Goal: Task Accomplishment & Management: Manage account settings

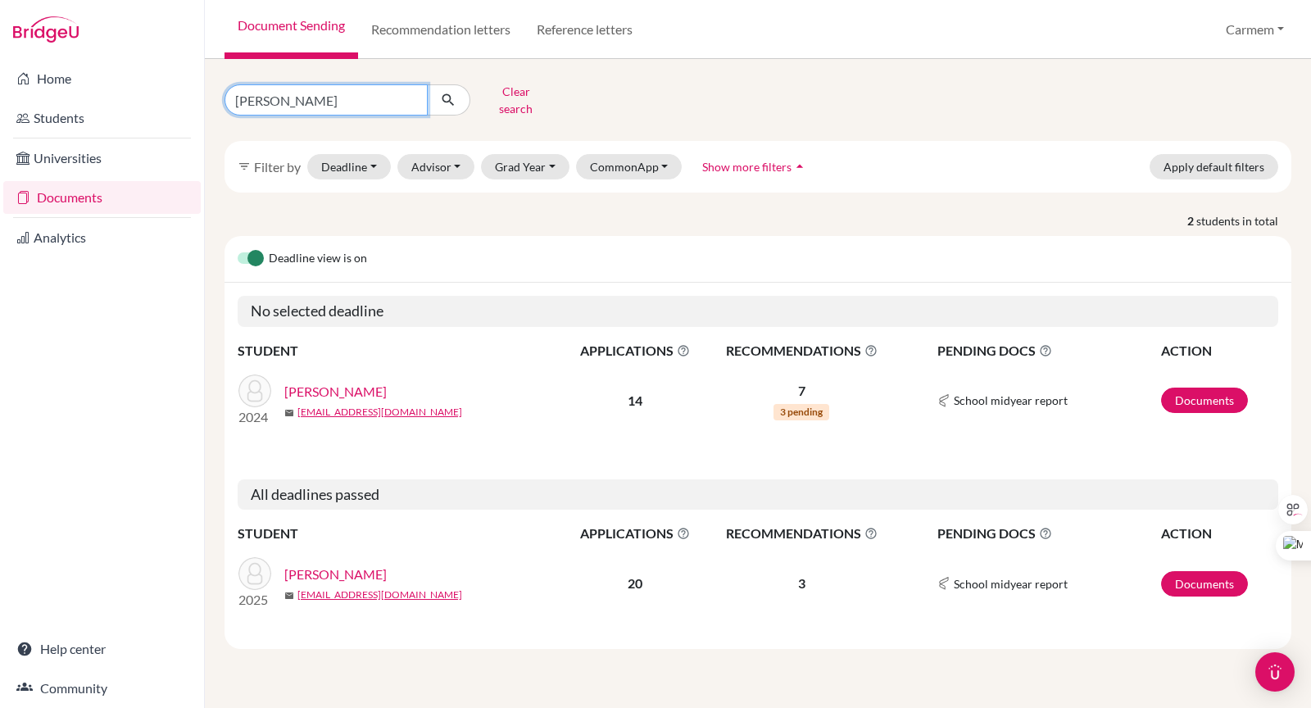
click at [411, 94] on input "Alfredo" at bounding box center [326, 99] width 203 height 31
type input "fabiana"
click button "submit" at bounding box center [448, 99] width 43 height 31
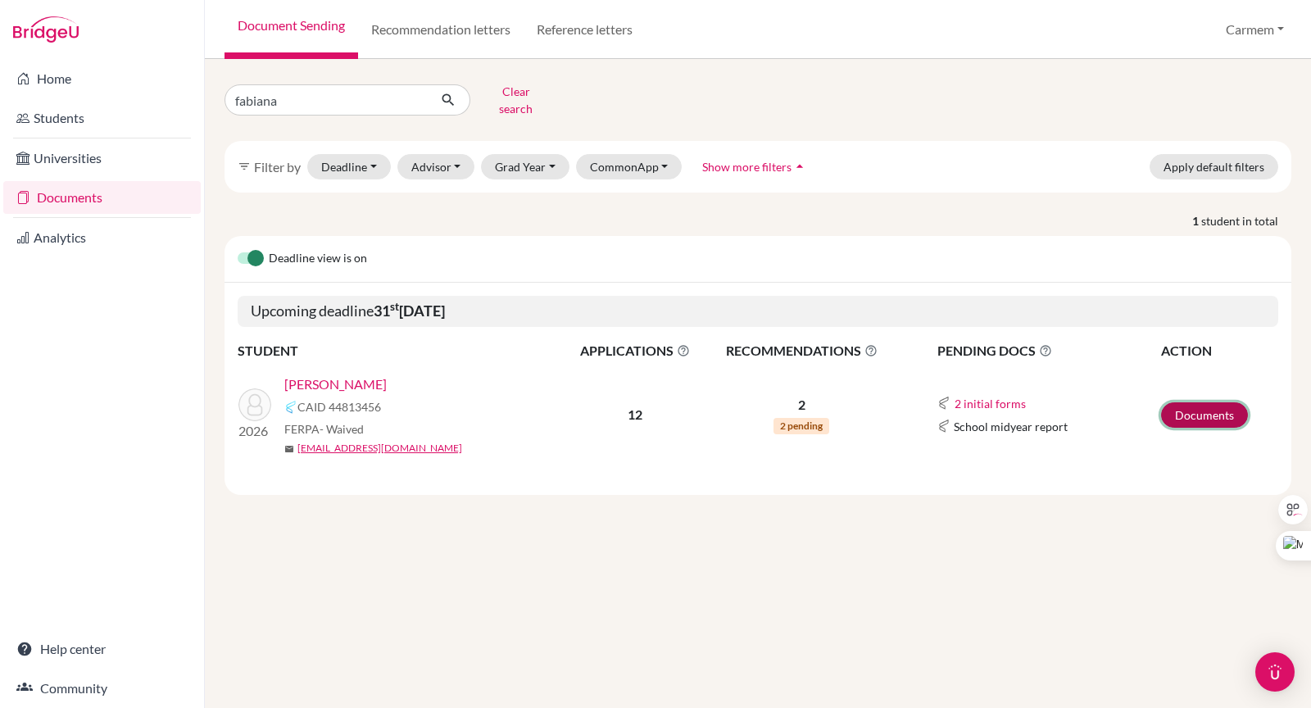
click at [1217, 402] on link "Documents" at bounding box center [1204, 414] width 87 height 25
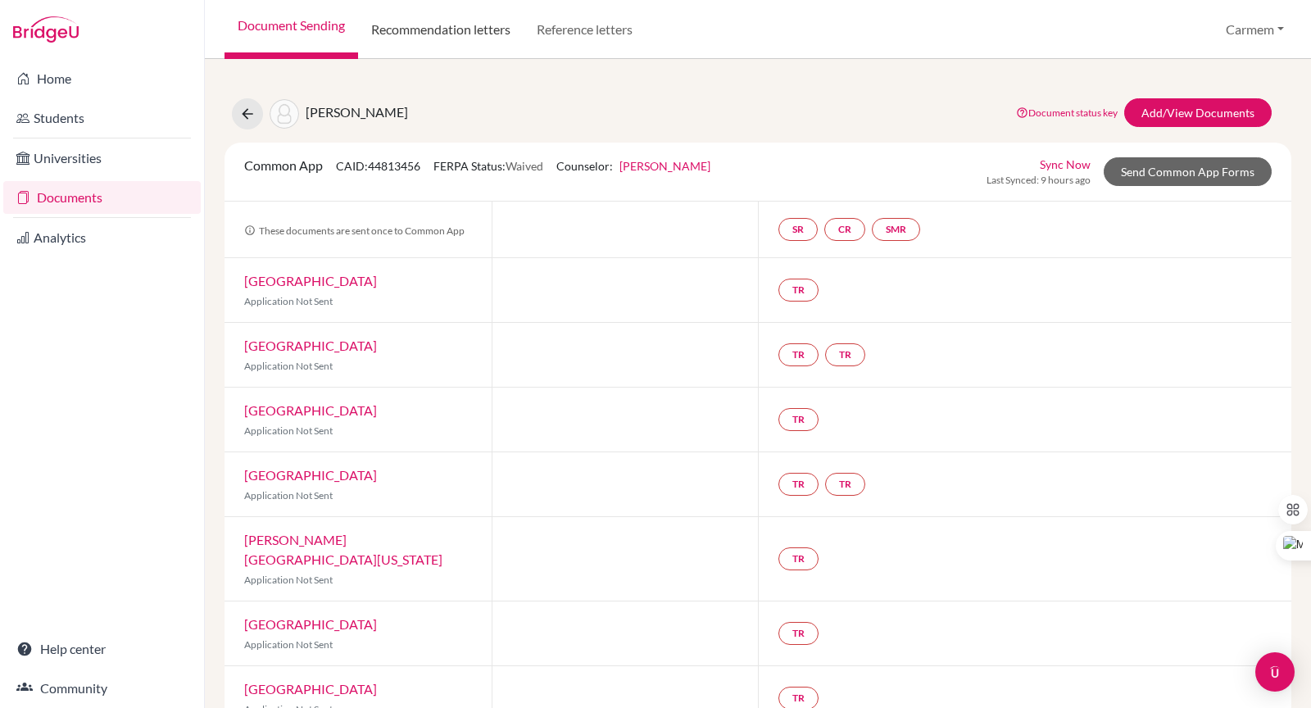
click at [438, 36] on link "Recommendation letters" at bounding box center [441, 29] width 166 height 59
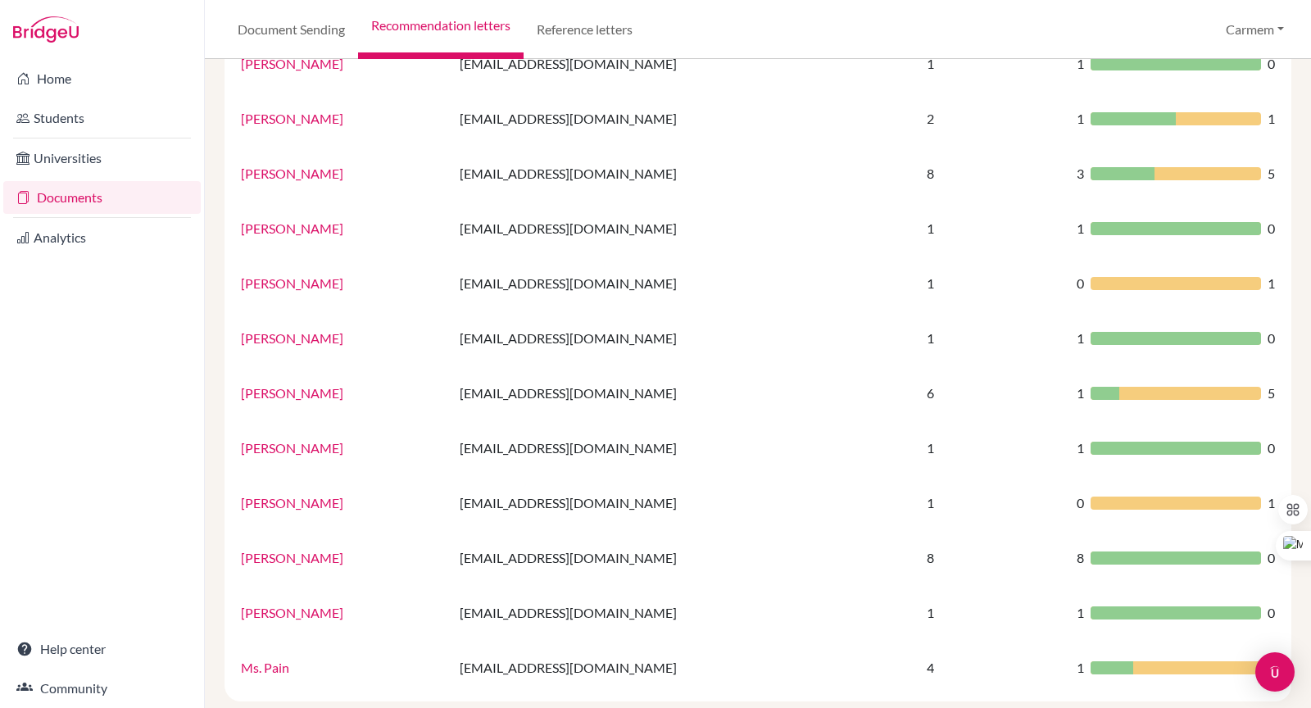
scroll to position [982, 0]
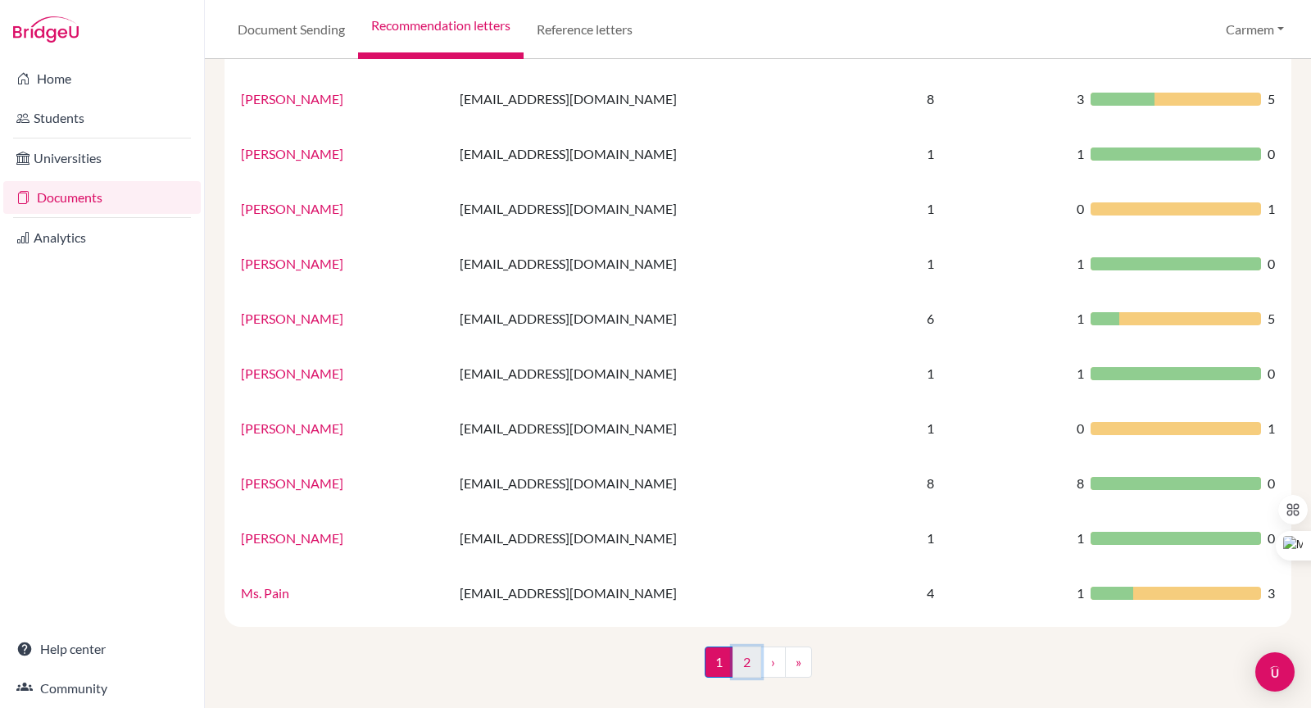
click at [735, 662] on link "2" at bounding box center [747, 662] width 29 height 31
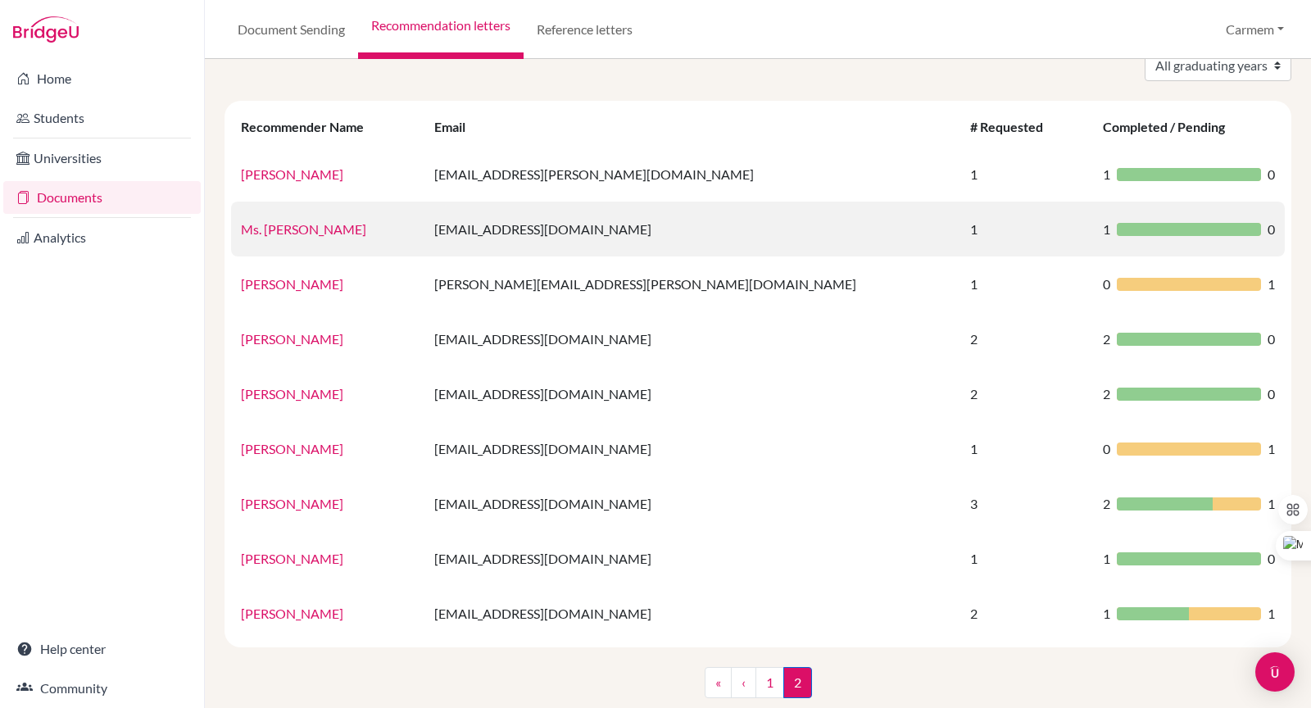
scroll to position [103, 0]
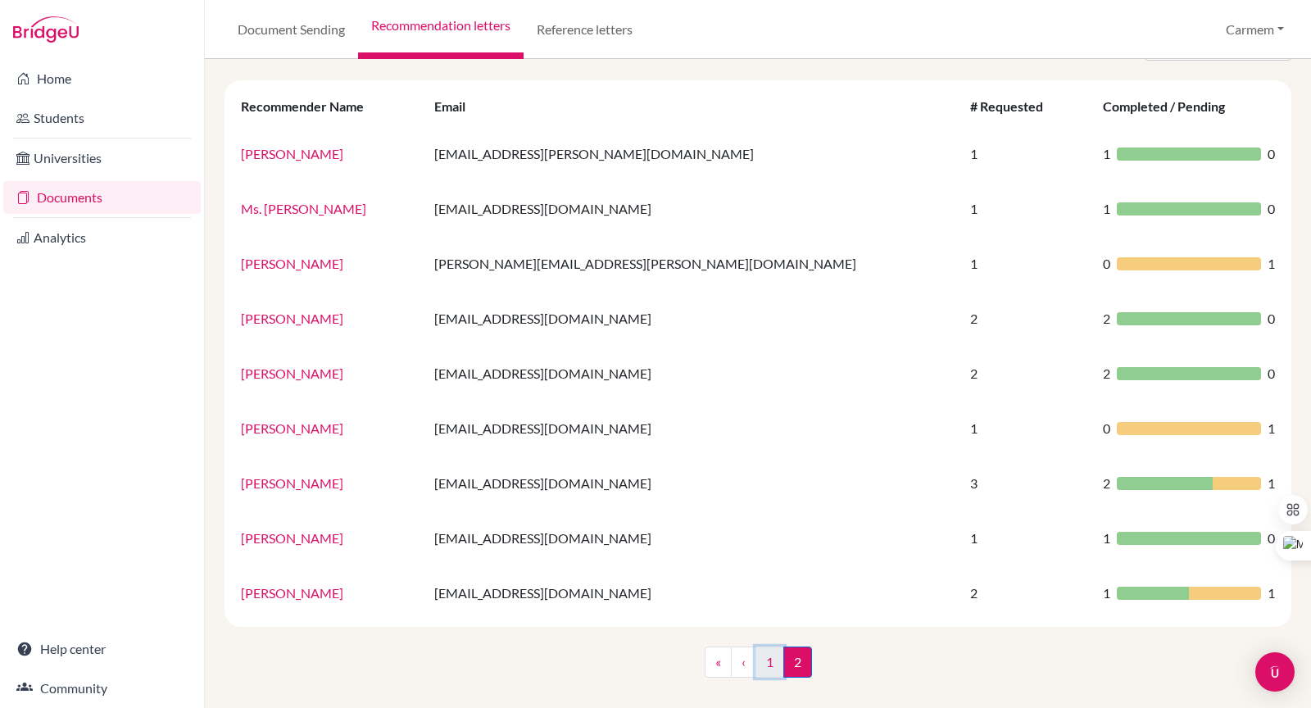
click at [764, 661] on link "1" at bounding box center [770, 662] width 29 height 31
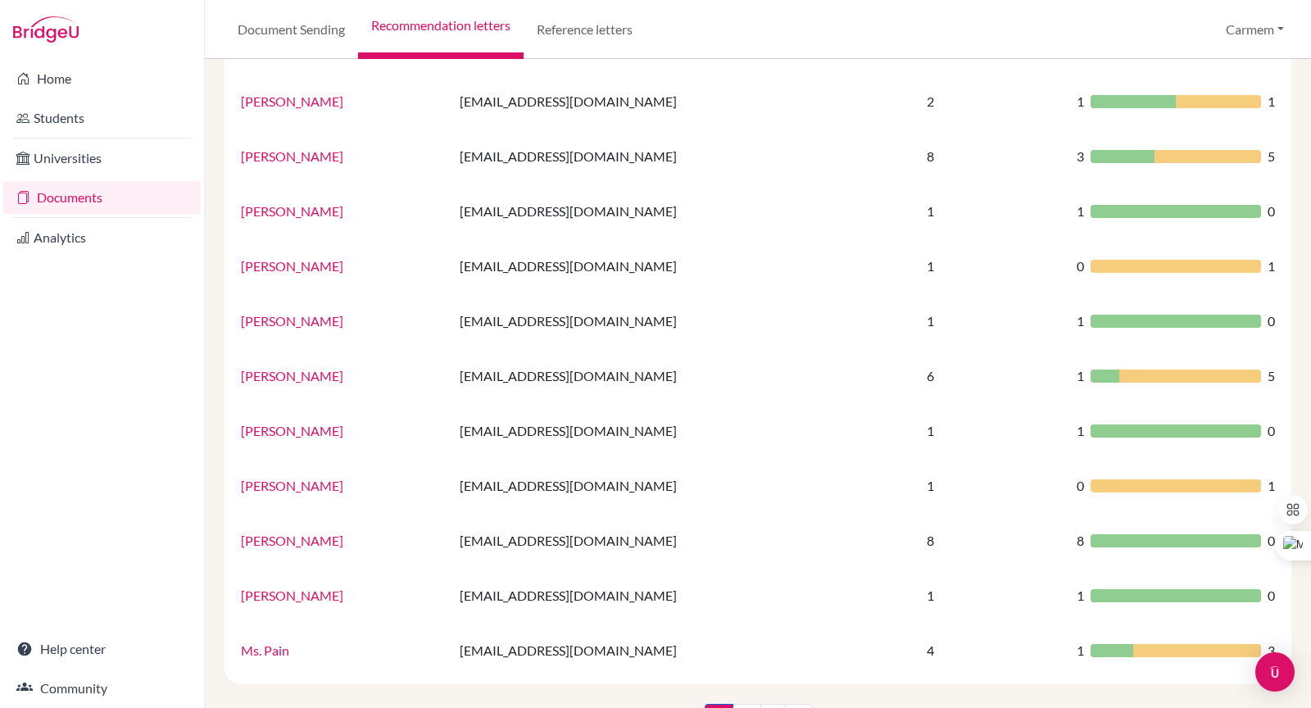
scroll to position [982, 0]
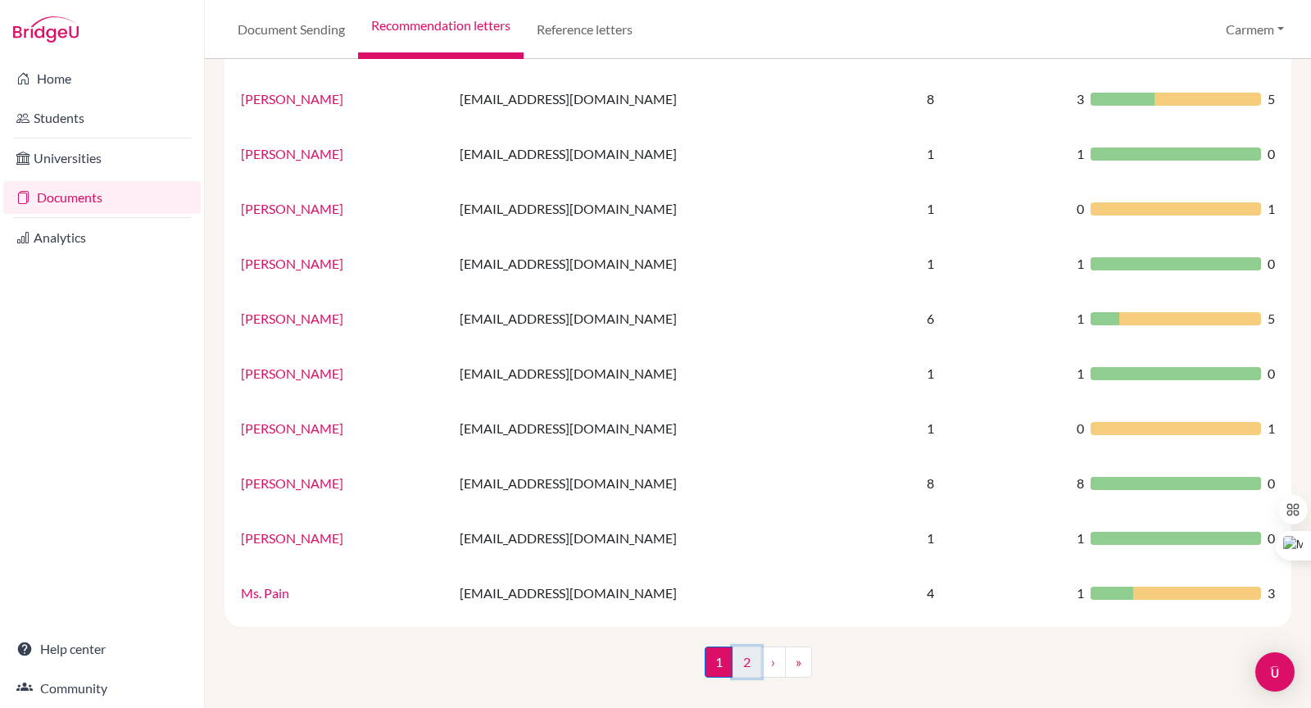
click at [741, 664] on link "2" at bounding box center [747, 662] width 29 height 31
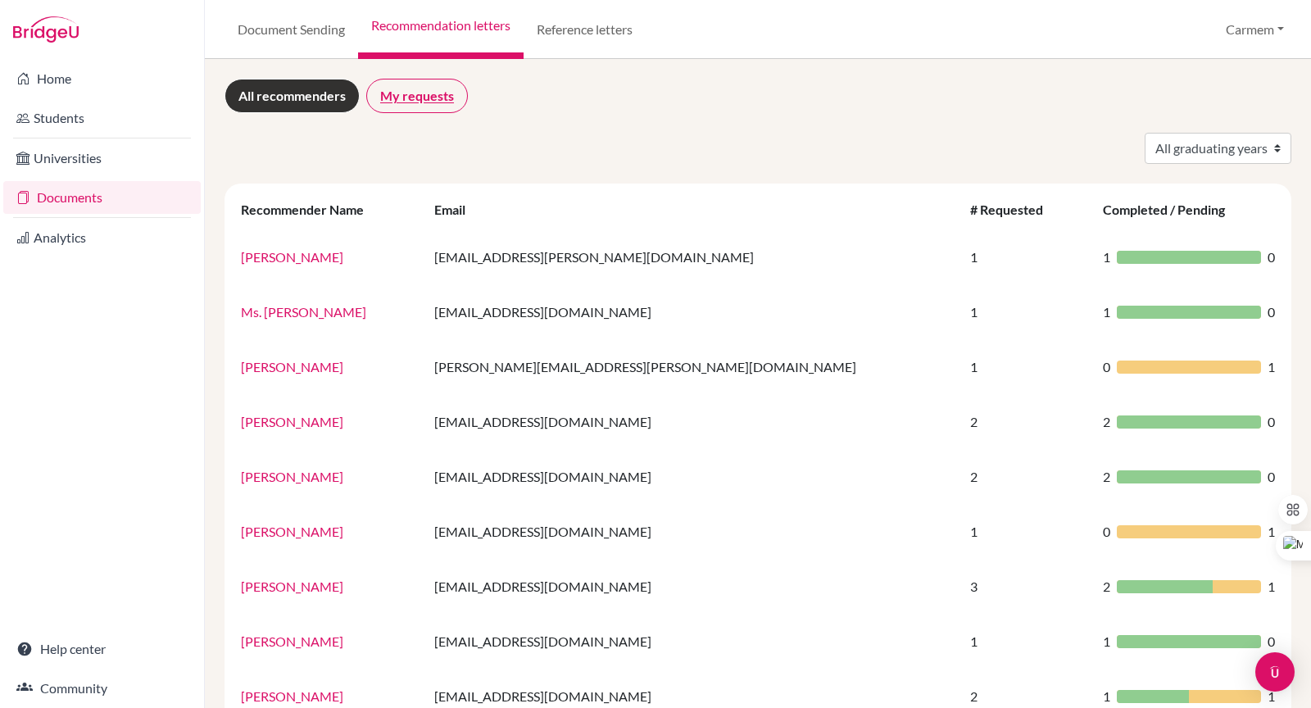
click at [429, 95] on link "My requests" at bounding box center [417, 96] width 102 height 34
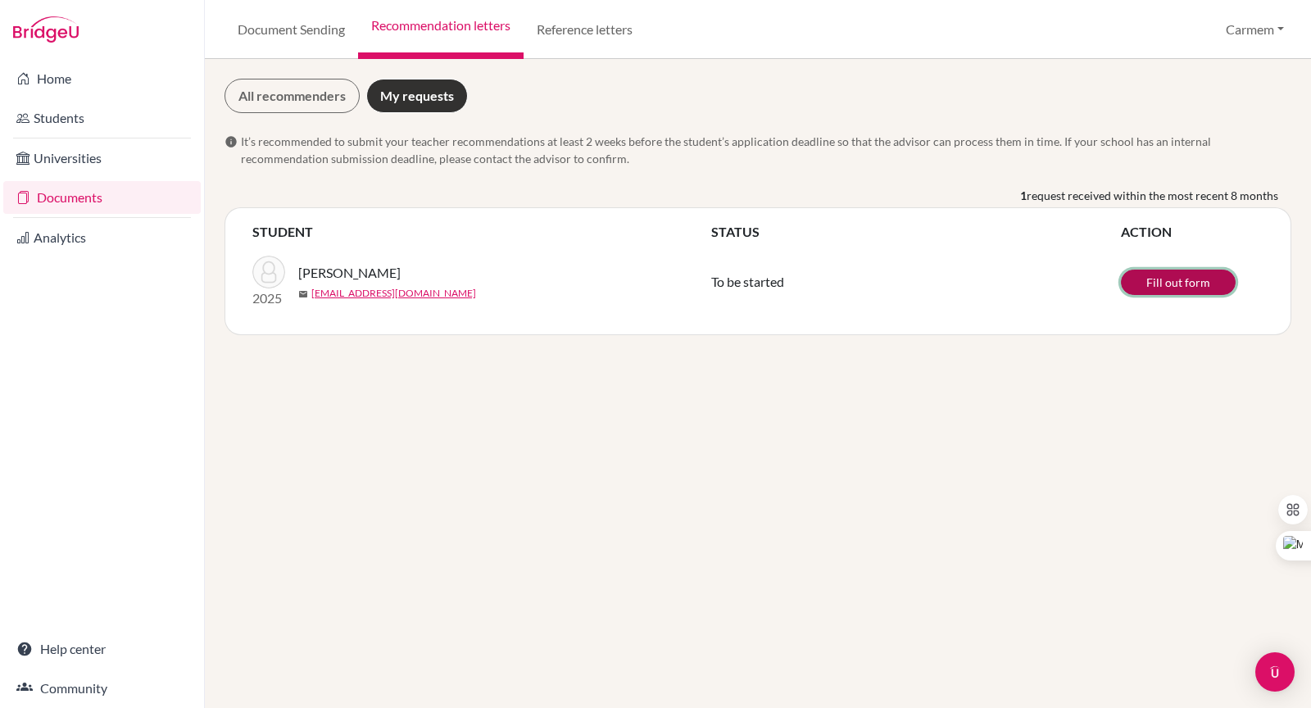
click at [1152, 282] on link "Fill out form" at bounding box center [1178, 282] width 115 height 25
click at [56, 194] on link "Documents" at bounding box center [101, 197] width 197 height 33
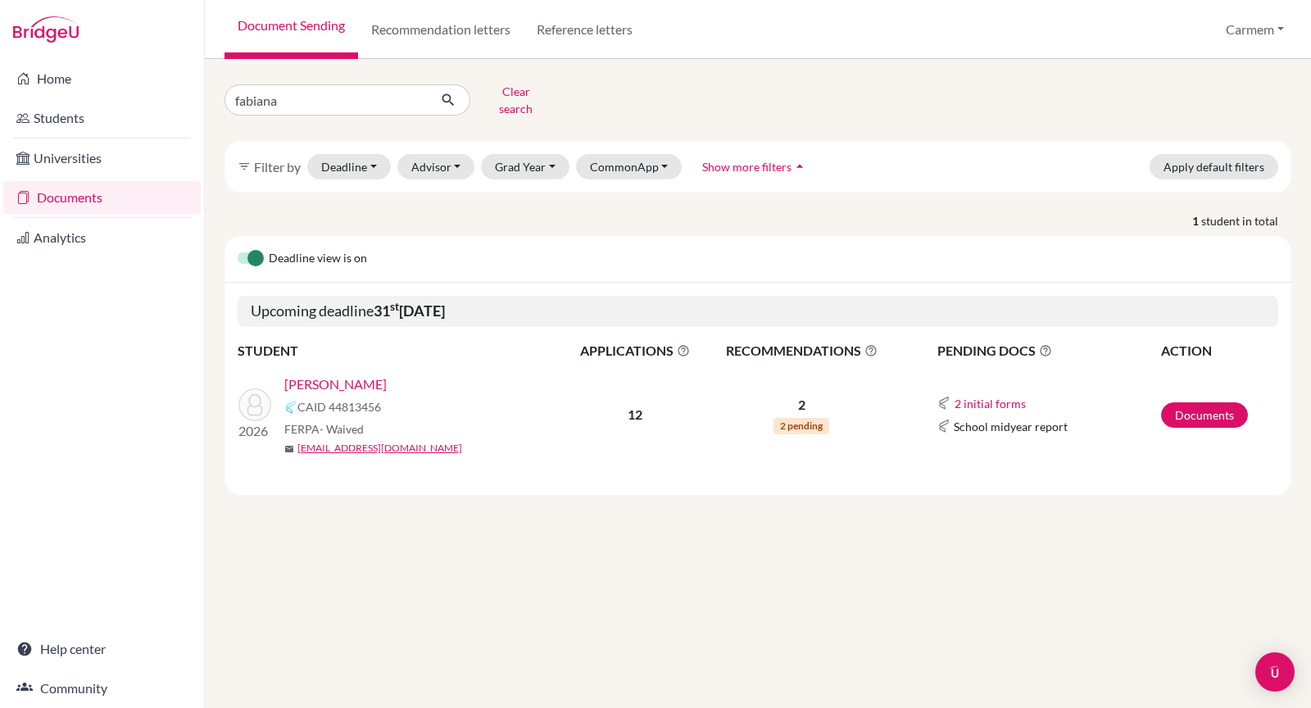
click at [796, 418] on span "2 pending" at bounding box center [802, 426] width 56 height 16
click at [798, 418] on span "2 pending" at bounding box center [802, 426] width 56 height 16
click at [339, 376] on link "[PERSON_NAME]" at bounding box center [335, 384] width 102 height 20
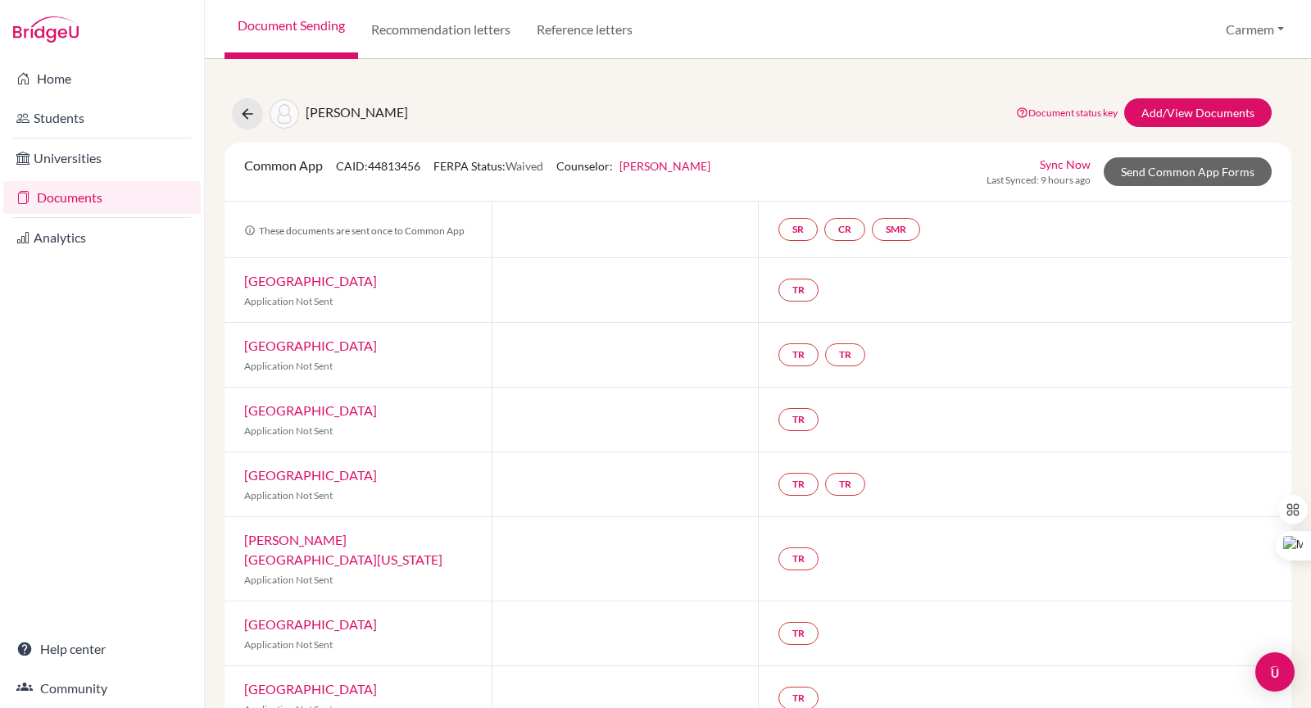
click at [697, 161] on link "Carmem Wilson" at bounding box center [665, 166] width 91 height 14
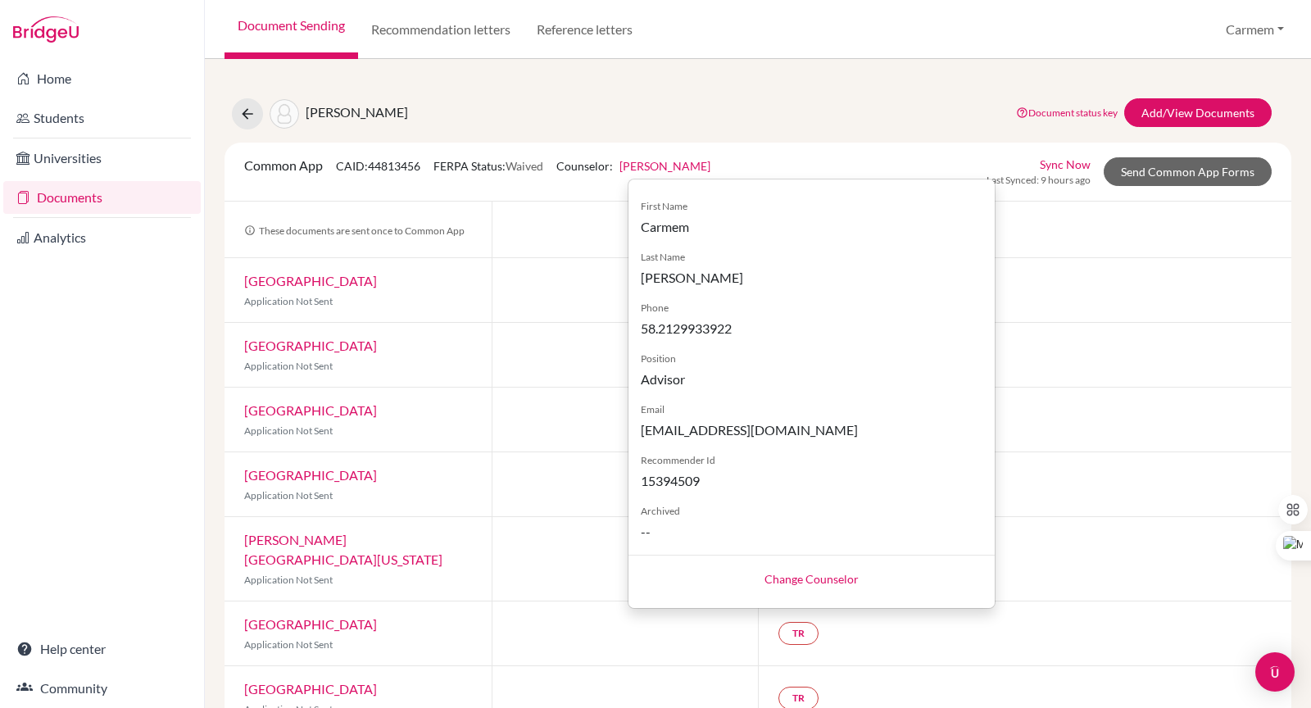
click at [811, 579] on link "Change Counselor" at bounding box center [812, 579] width 94 height 14
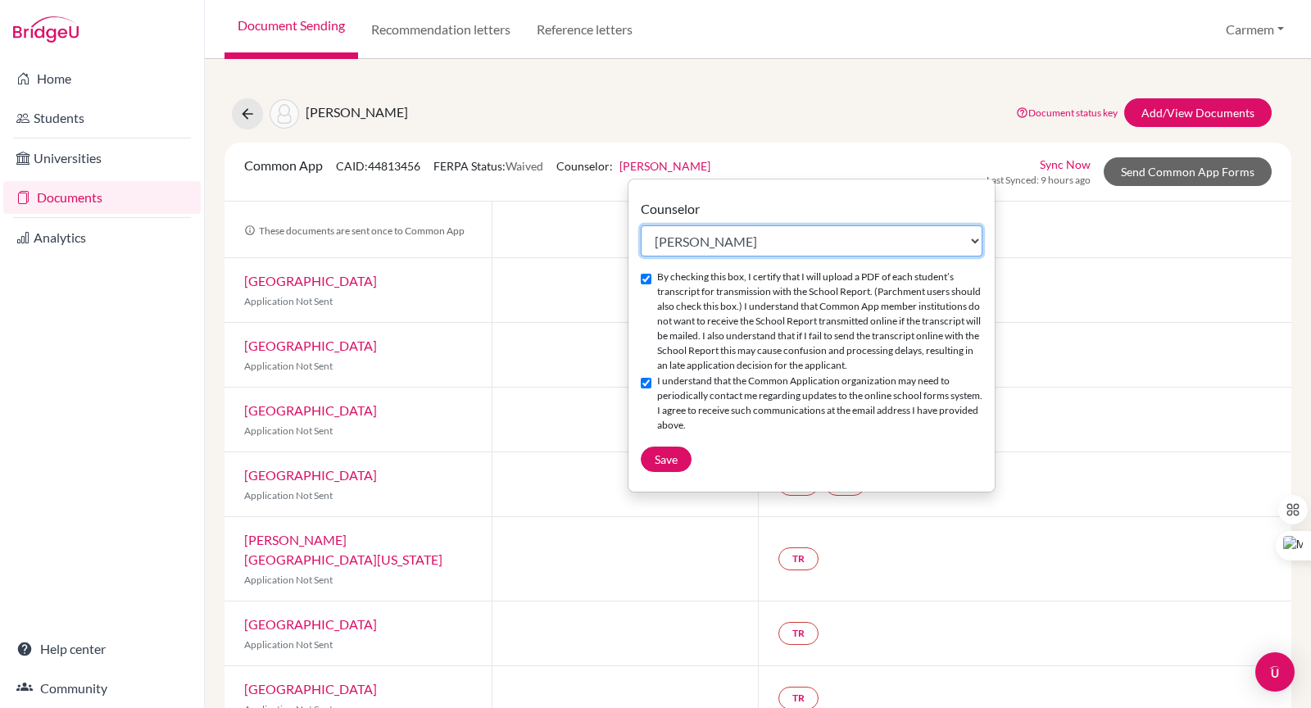
click at [974, 239] on select "Select counselor Martin Kattam Eugenia Lafee Christian Providenzia Adam Smee Ma…" at bounding box center [812, 240] width 342 height 31
select select "453801"
click at [641, 225] on select "Select counselor Martin Kattam Eugenia Lafee Christian Providenzia Adam Smee Ma…" at bounding box center [812, 240] width 342 height 31
checkbox input "false"
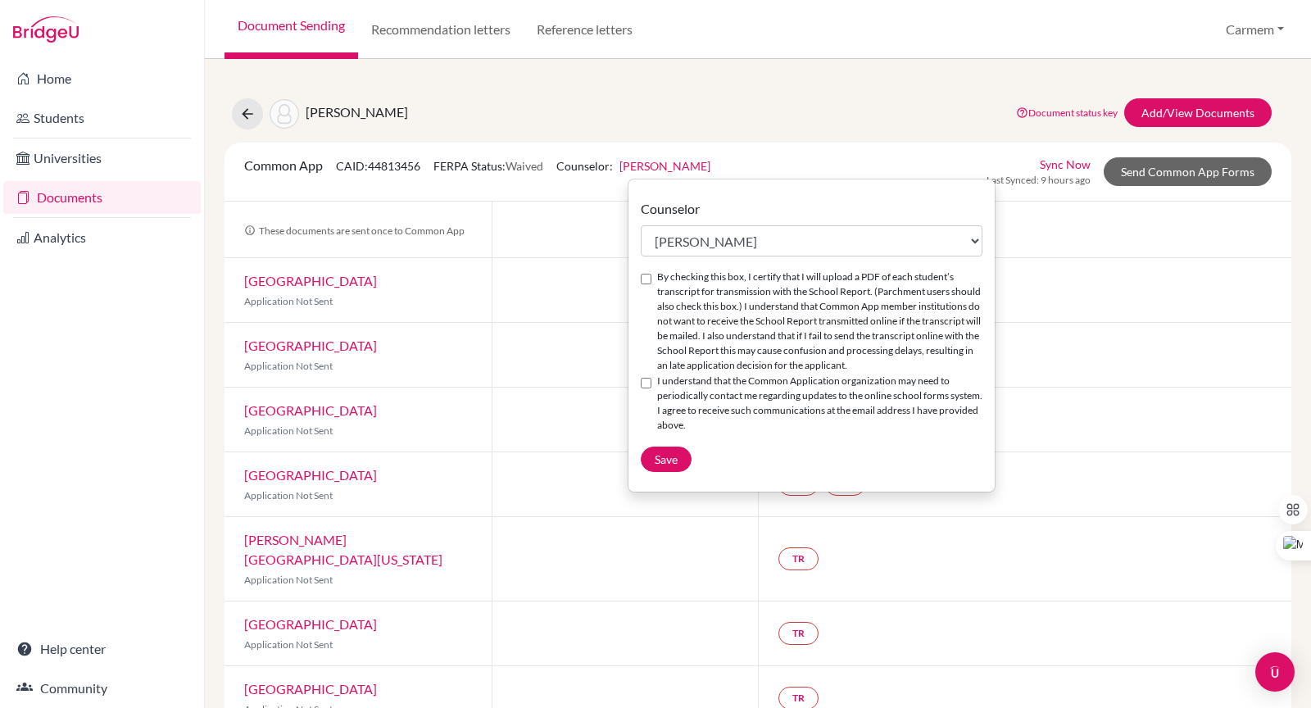
click at [647, 277] on input "By checking this box, I certify that I will upload a PDF of each student’s tran…" at bounding box center [646, 279] width 11 height 11
checkbox input "true"
click at [641, 380] on input "I understand that the Common Application organization may need to periodically …" at bounding box center [646, 383] width 11 height 11
checkbox input "true"
click at [665, 459] on span "Save" at bounding box center [666, 459] width 23 height 14
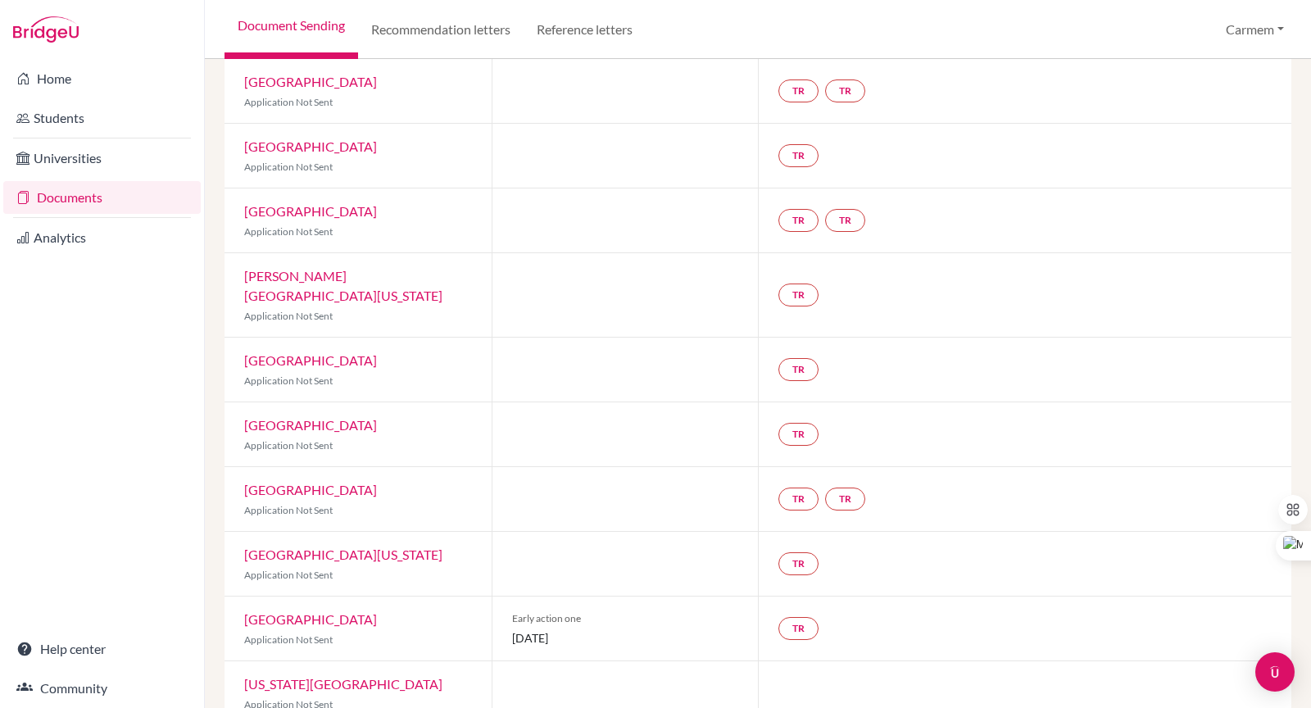
scroll to position [312, 0]
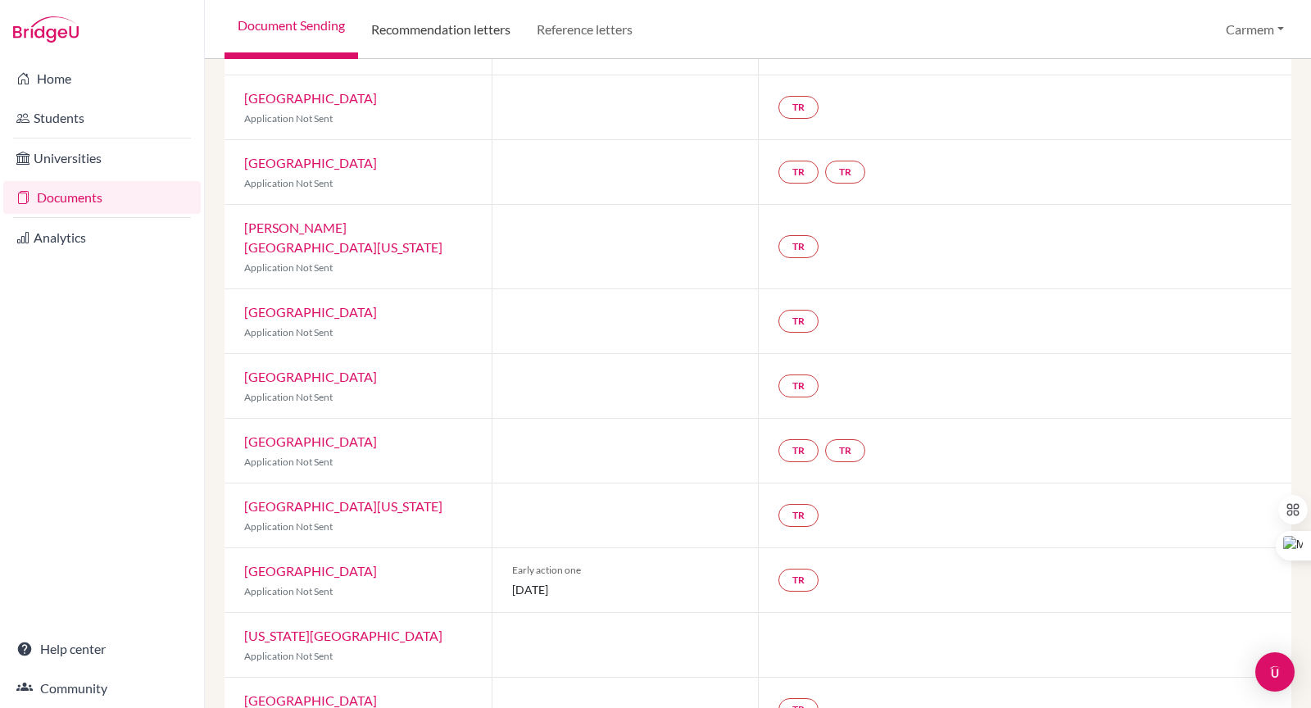
click at [408, 29] on link "Recommendation letters" at bounding box center [441, 29] width 166 height 59
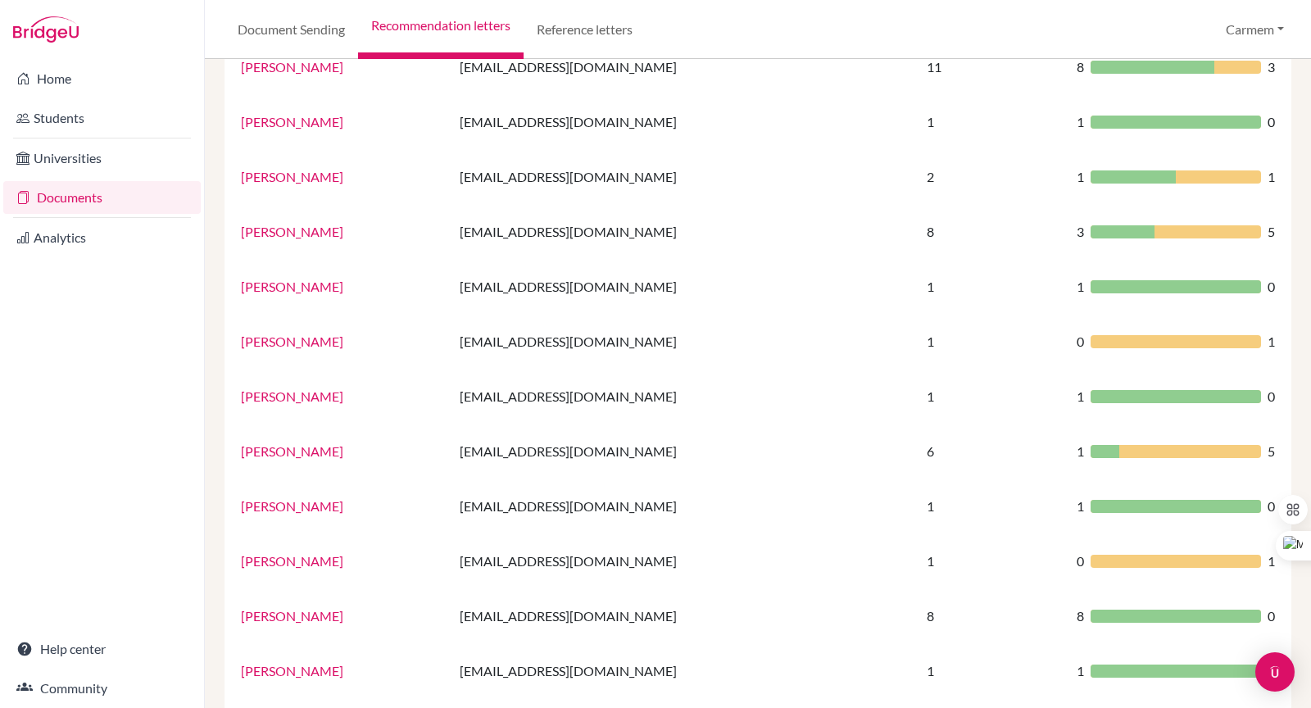
scroll to position [982, 0]
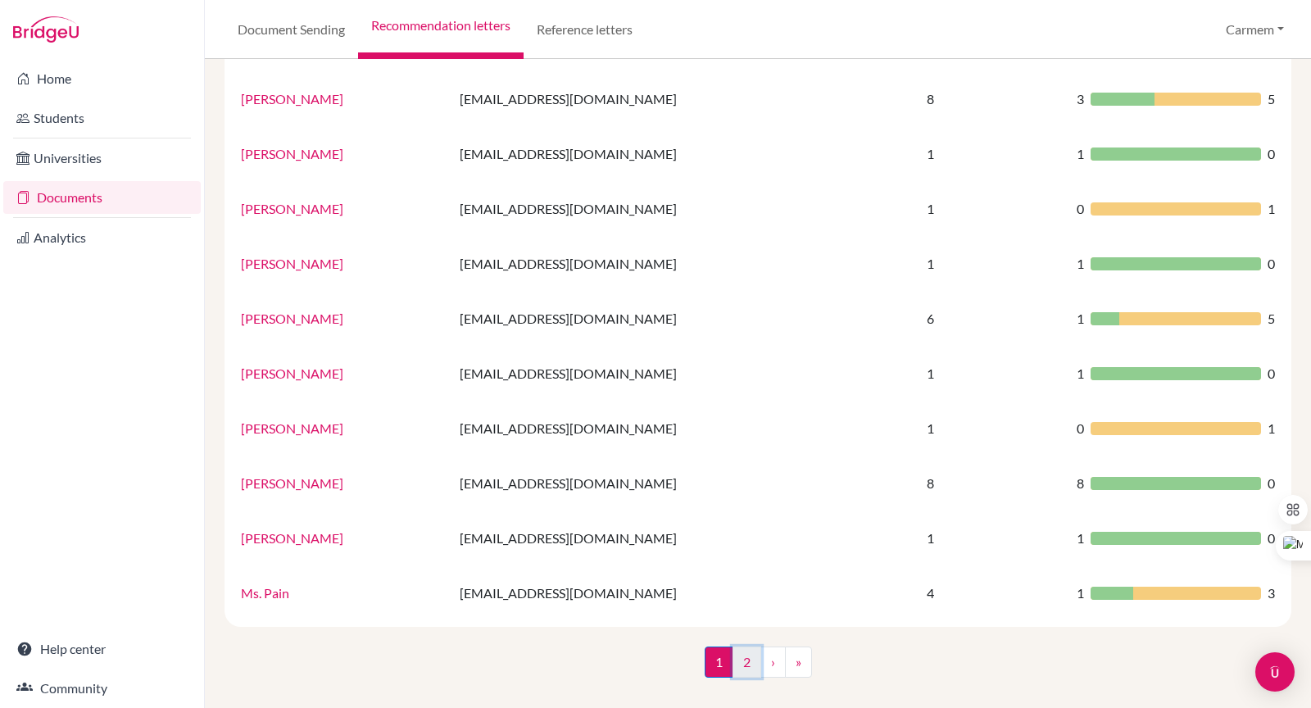
click at [745, 657] on link "2" at bounding box center [747, 662] width 29 height 31
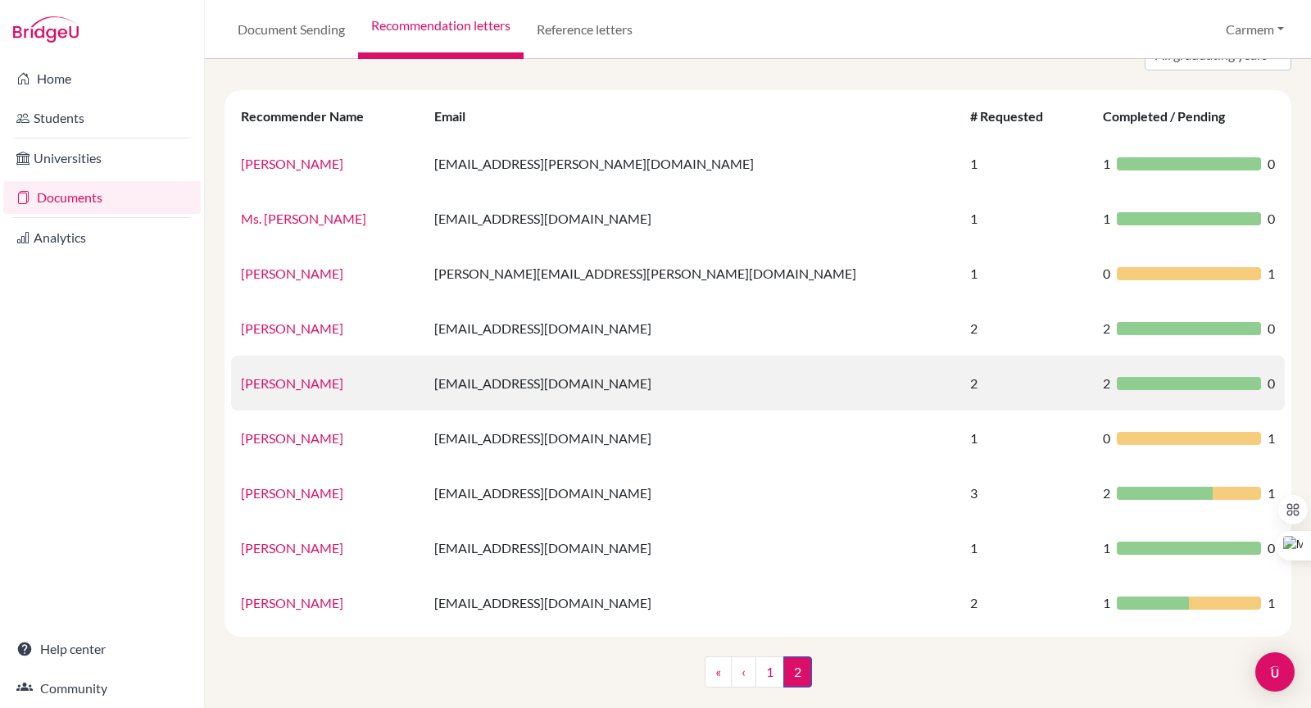
scroll to position [103, 0]
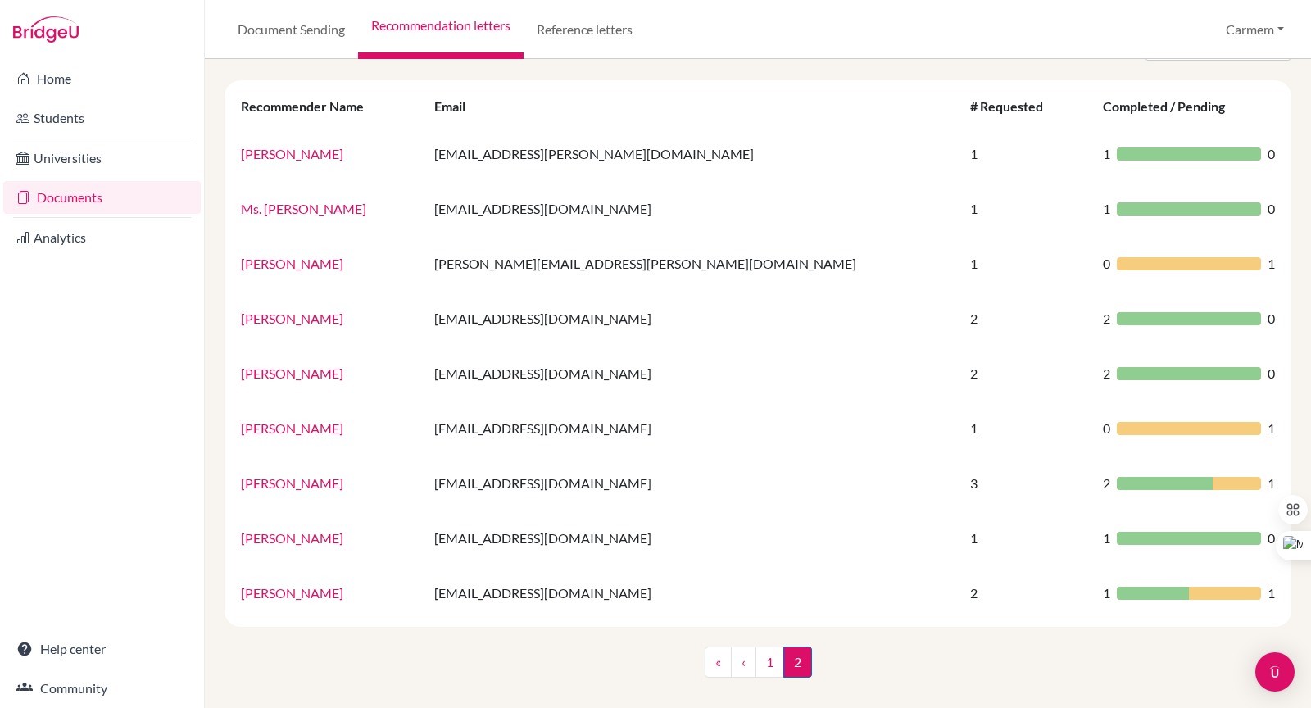
click at [71, 199] on link "Documents" at bounding box center [101, 197] width 197 height 33
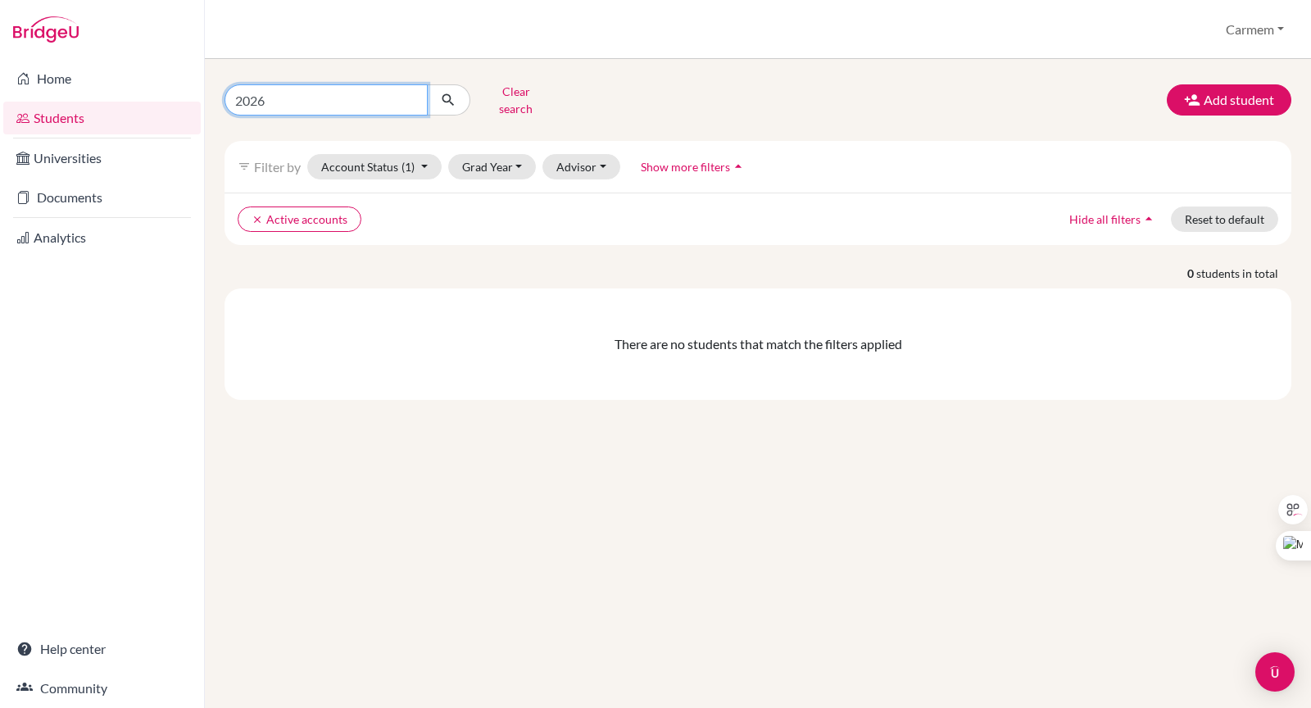
drag, startPoint x: 293, startPoint y: 97, endPoint x: 229, endPoint y: 94, distance: 64.0
click at [229, 94] on input "2026" at bounding box center [326, 99] width 203 height 31
type input "[PERSON_NAME]"
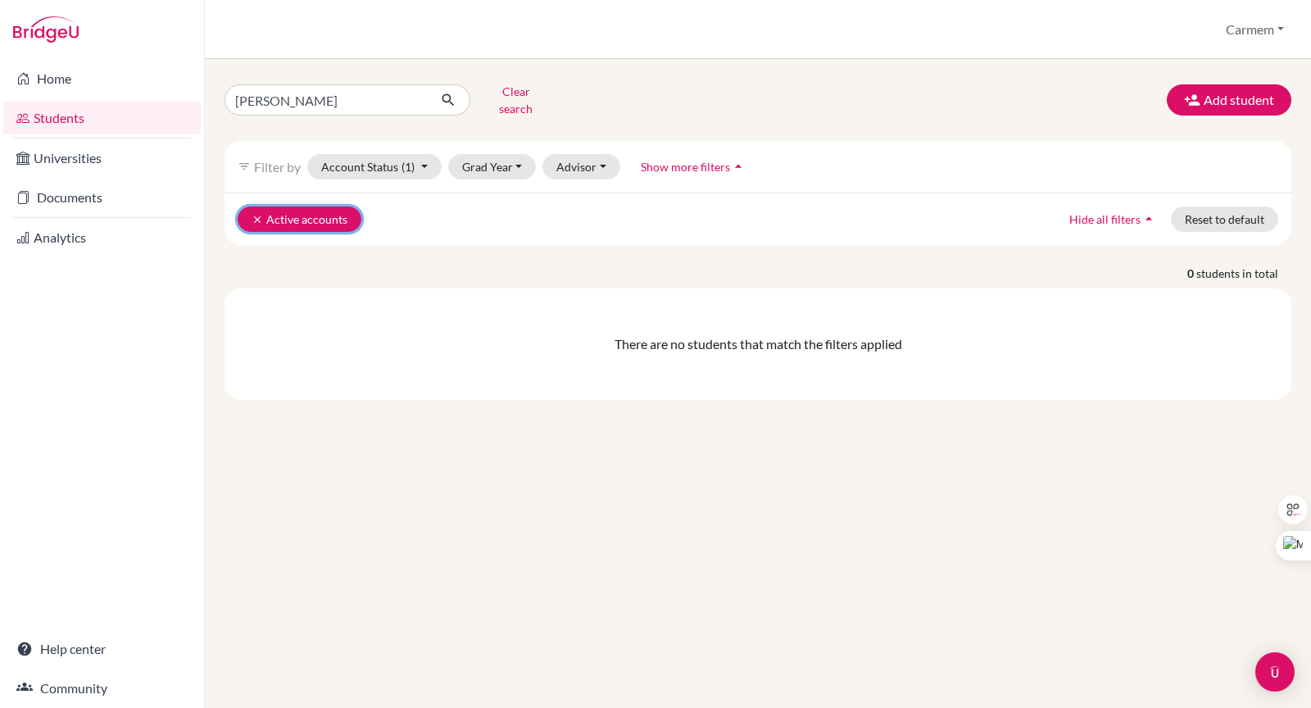
click at [290, 207] on button "clear Active accounts" at bounding box center [300, 219] width 124 height 25
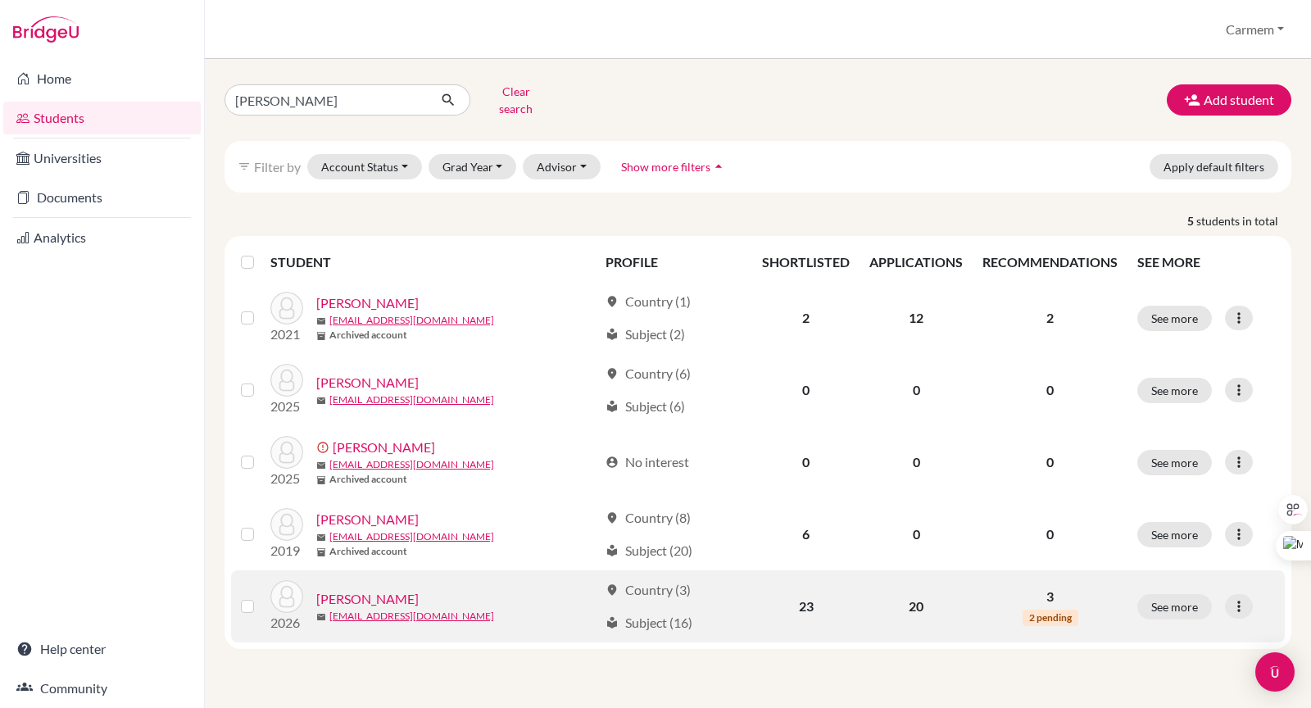
click at [392, 589] on link "[PERSON_NAME]" at bounding box center [367, 599] width 102 height 20
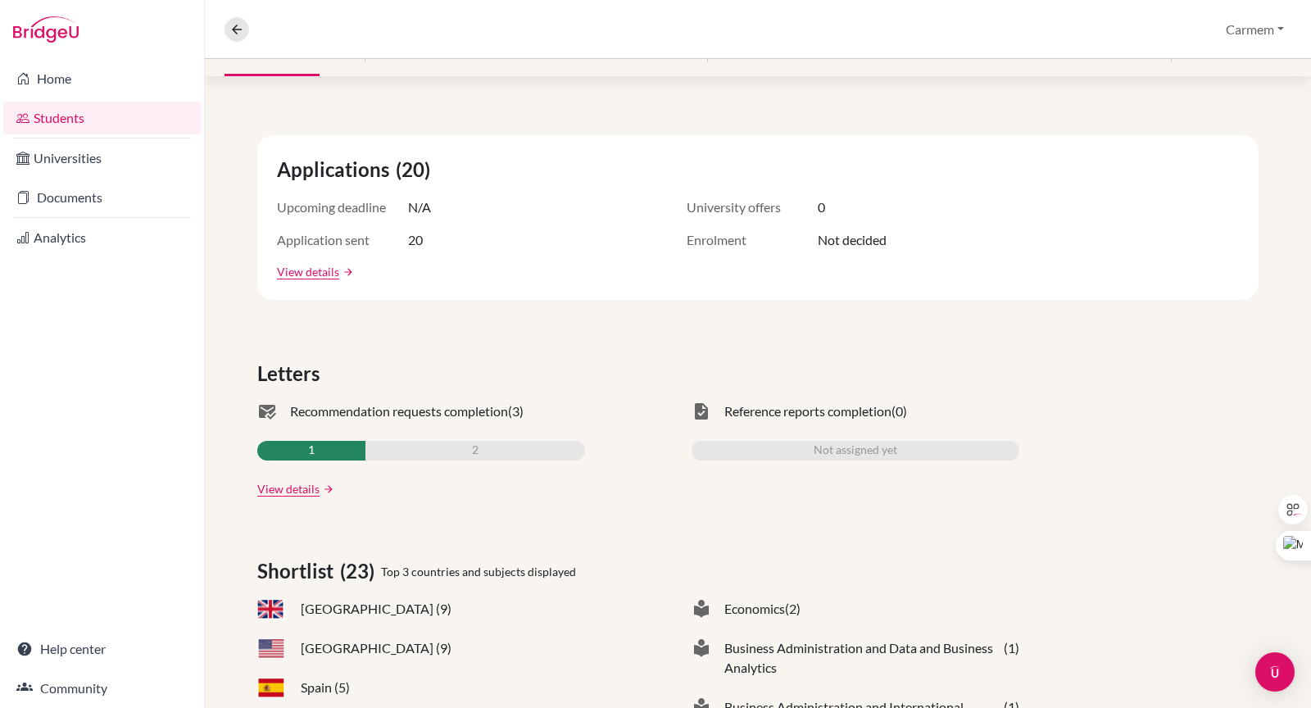
scroll to position [266, 0]
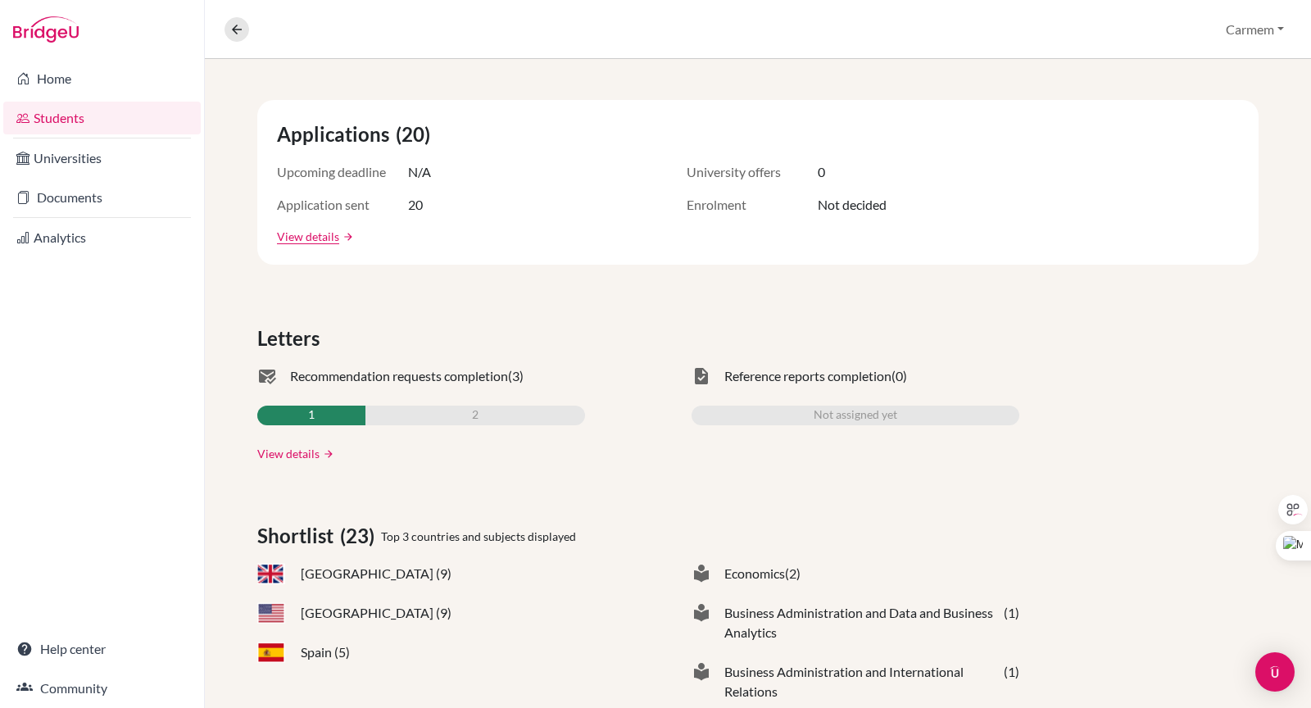
click at [286, 454] on link "View details" at bounding box center [288, 453] width 62 height 17
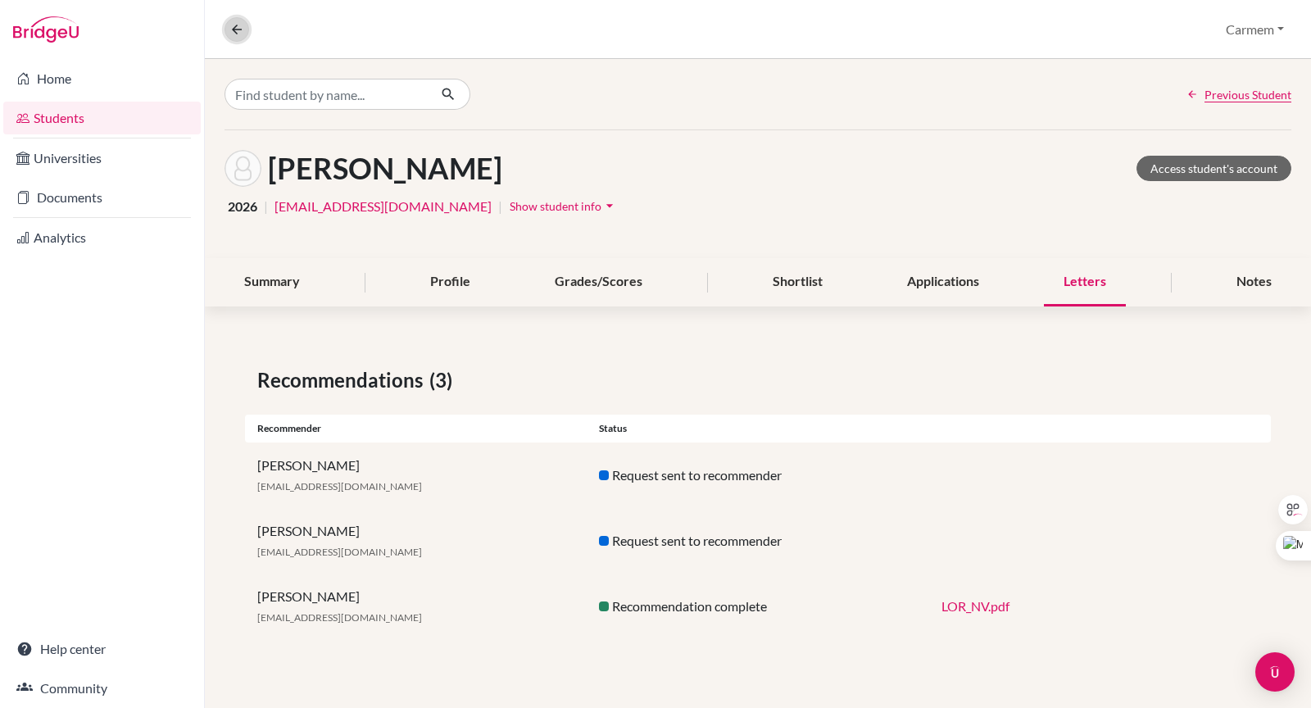
click at [231, 25] on icon at bounding box center [236, 29] width 15 height 15
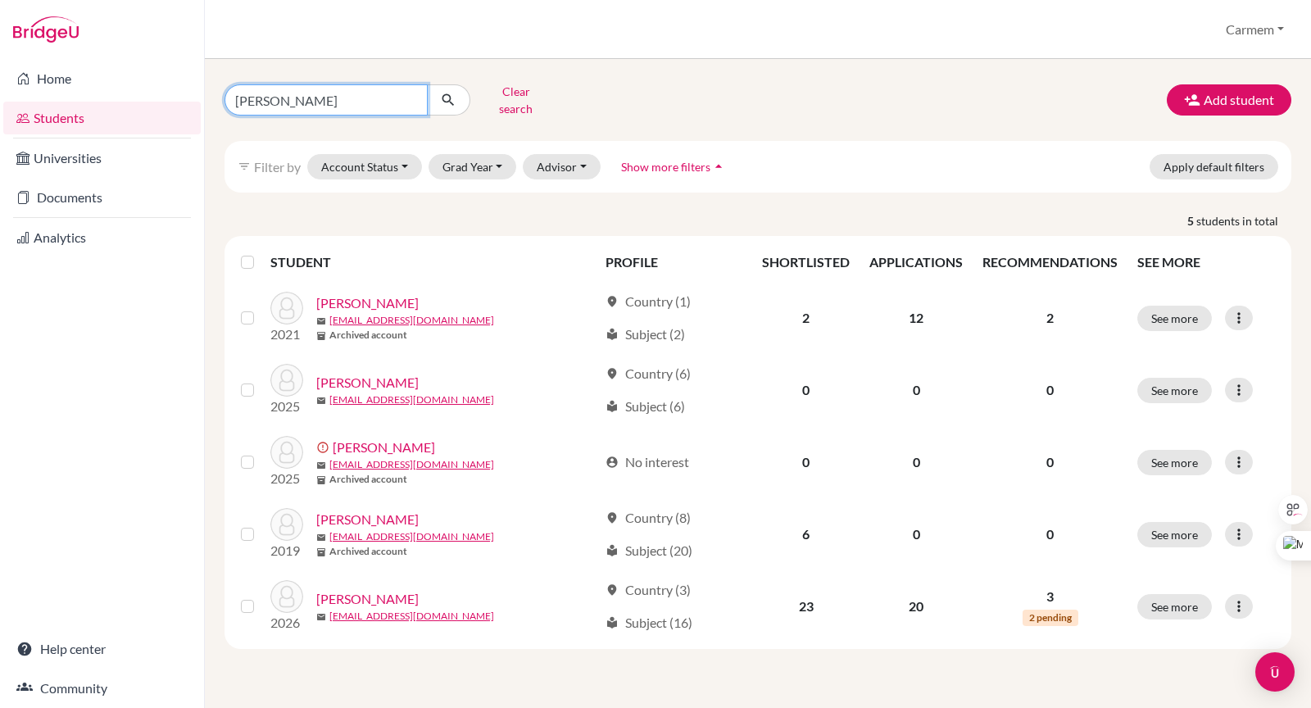
click at [411, 89] on input "[PERSON_NAME]" at bounding box center [326, 99] width 203 height 31
type input "fabiana"
click button "submit" at bounding box center [448, 99] width 43 height 31
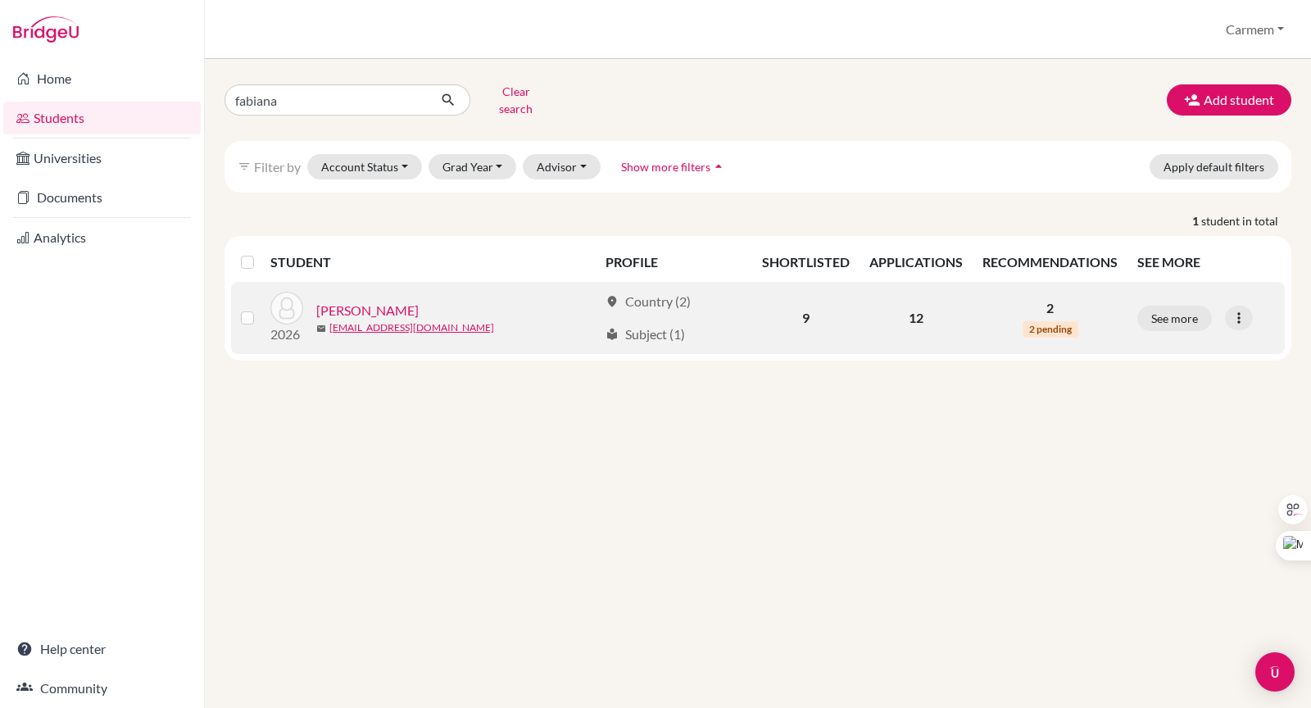
click at [338, 301] on link "[PERSON_NAME]" at bounding box center [367, 311] width 102 height 20
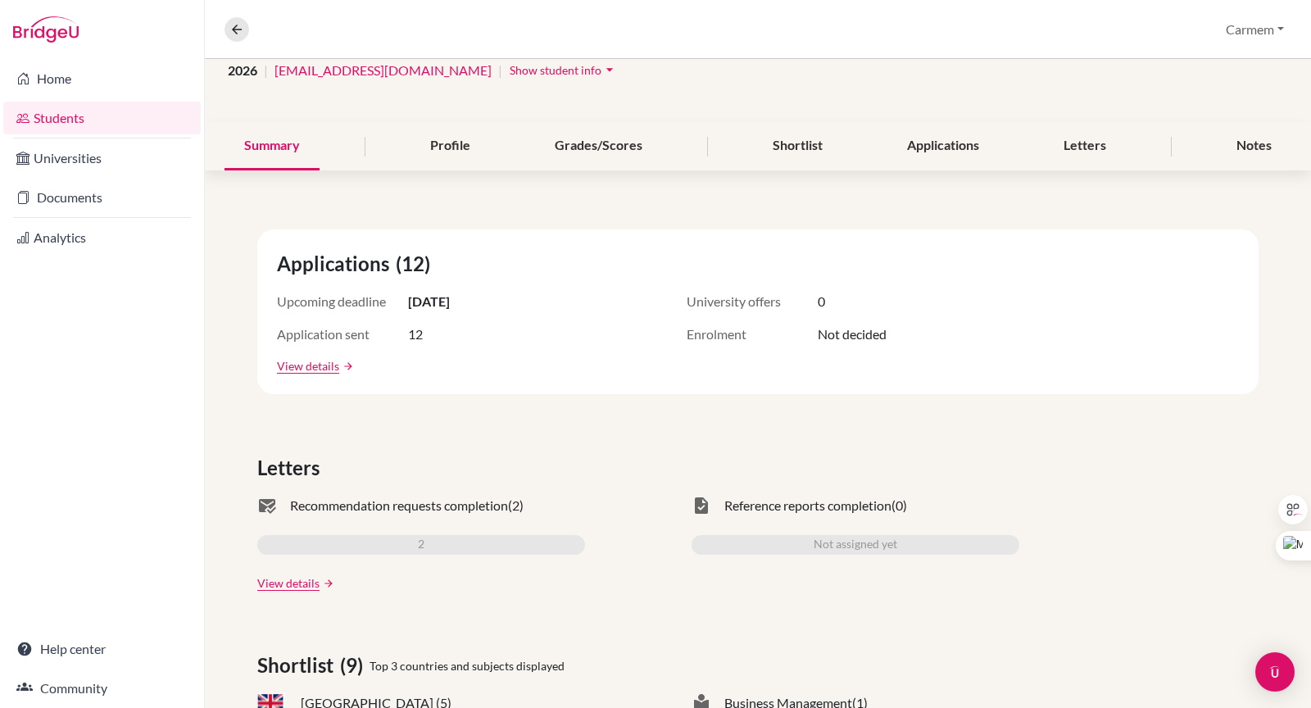
scroll to position [160, 0]
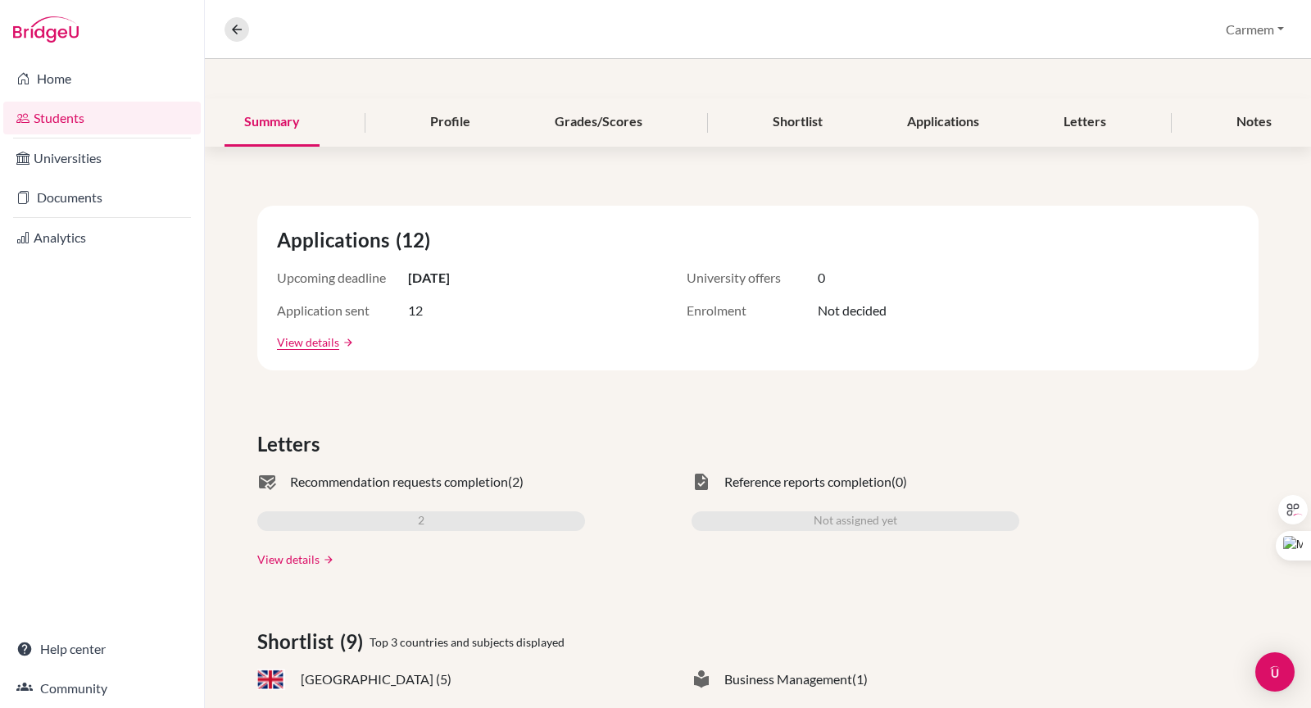
click at [286, 555] on link "View details" at bounding box center [288, 559] width 62 height 17
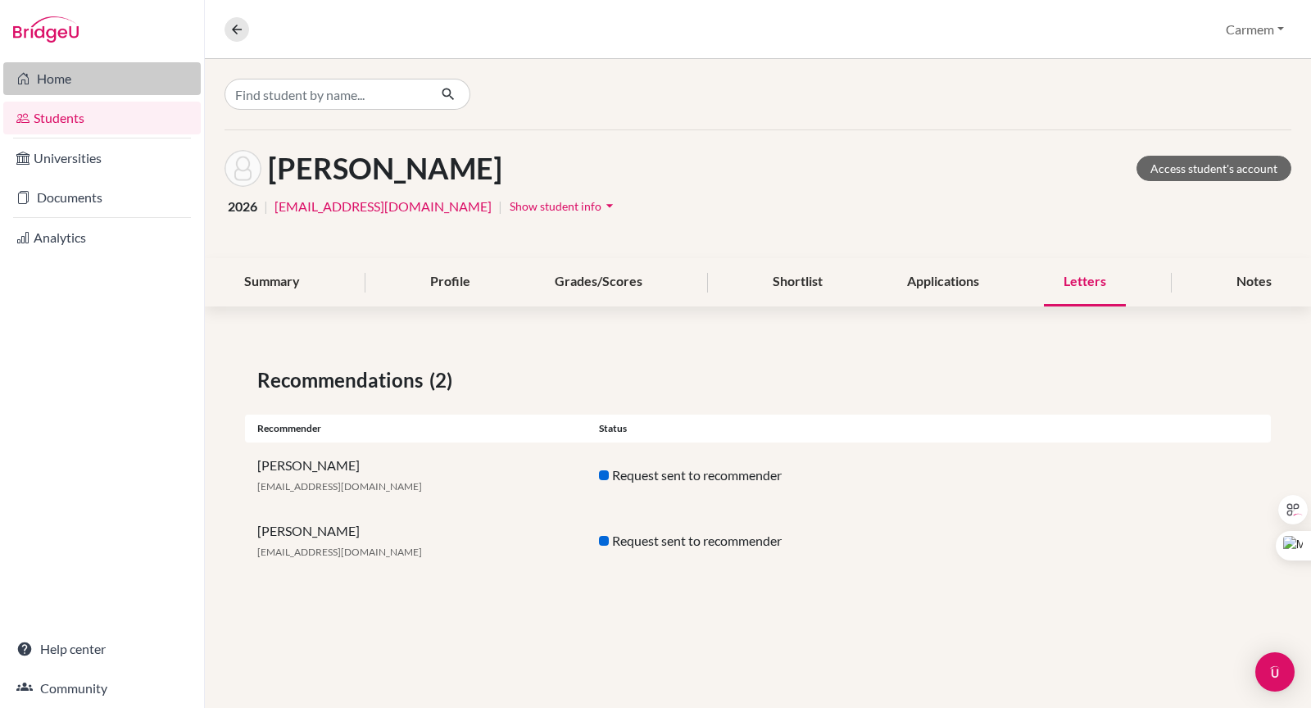
click at [69, 79] on link "Home" at bounding box center [101, 78] width 197 height 33
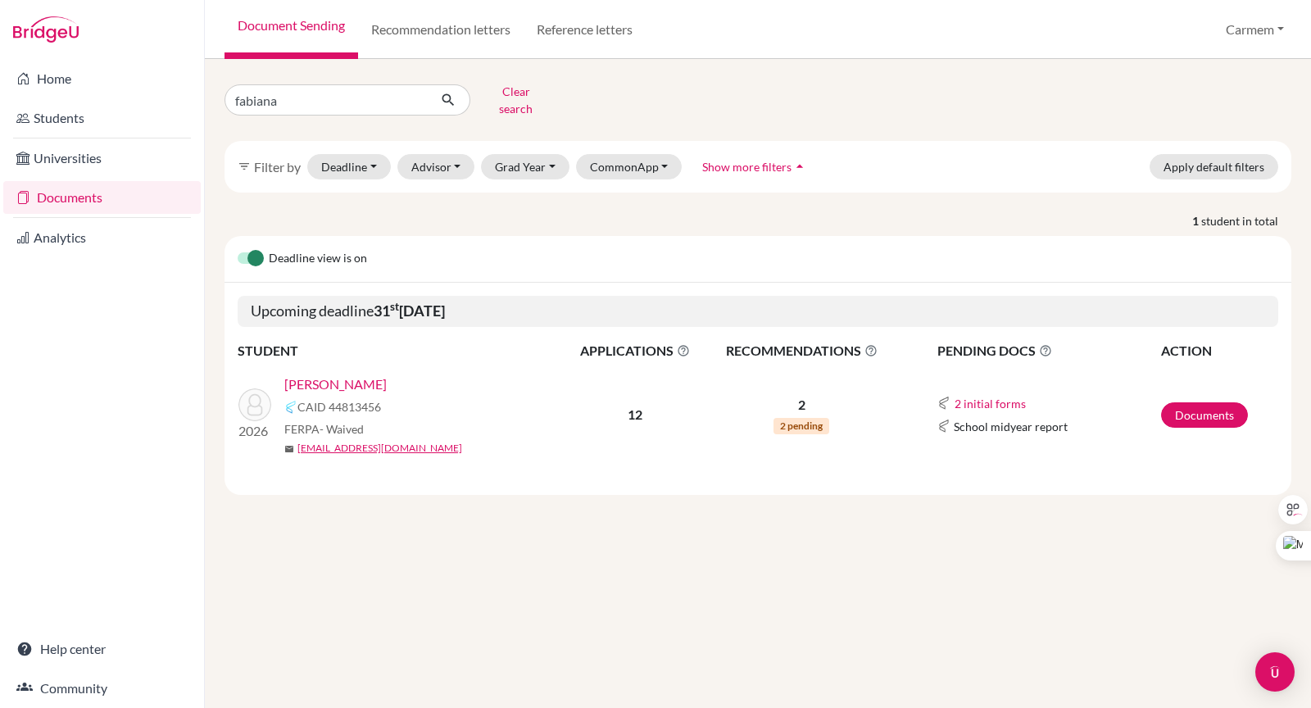
click at [55, 200] on link "Documents" at bounding box center [101, 197] width 197 height 33
click at [309, 374] on link "[PERSON_NAME]" at bounding box center [335, 384] width 102 height 20
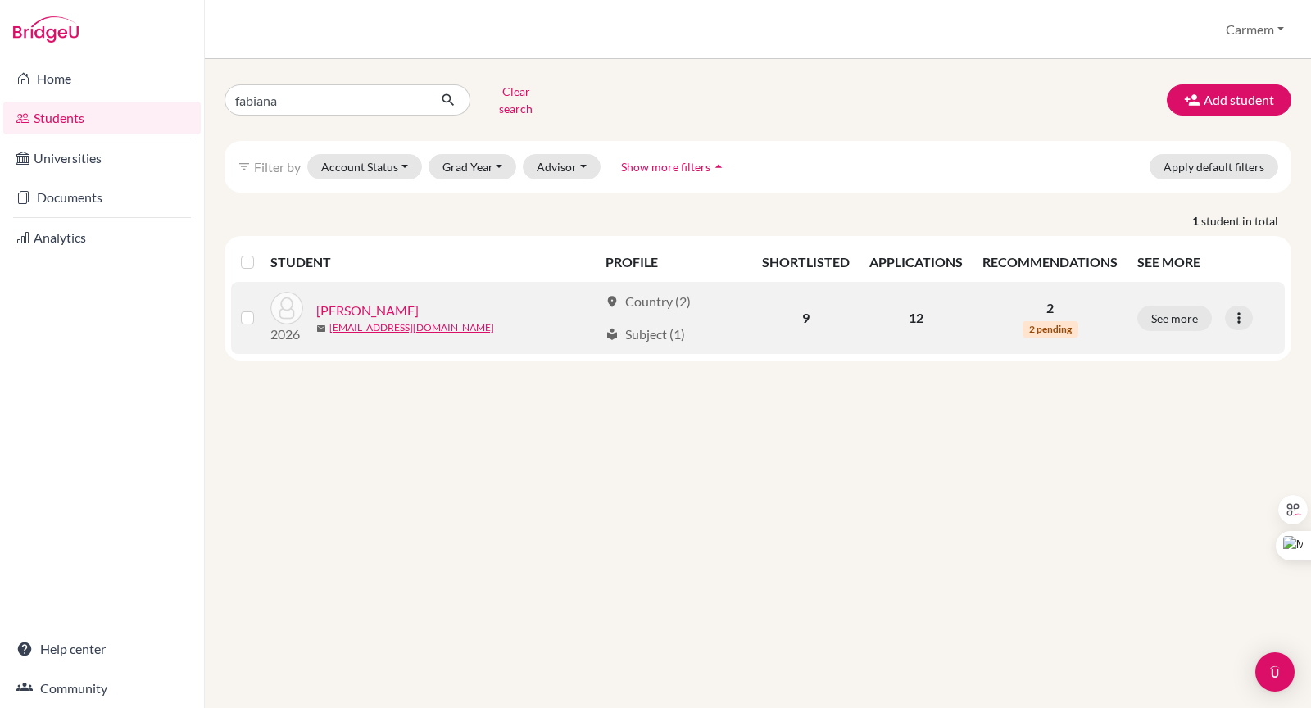
click at [362, 301] on link "Mattar, Fabiana" at bounding box center [367, 311] width 102 height 20
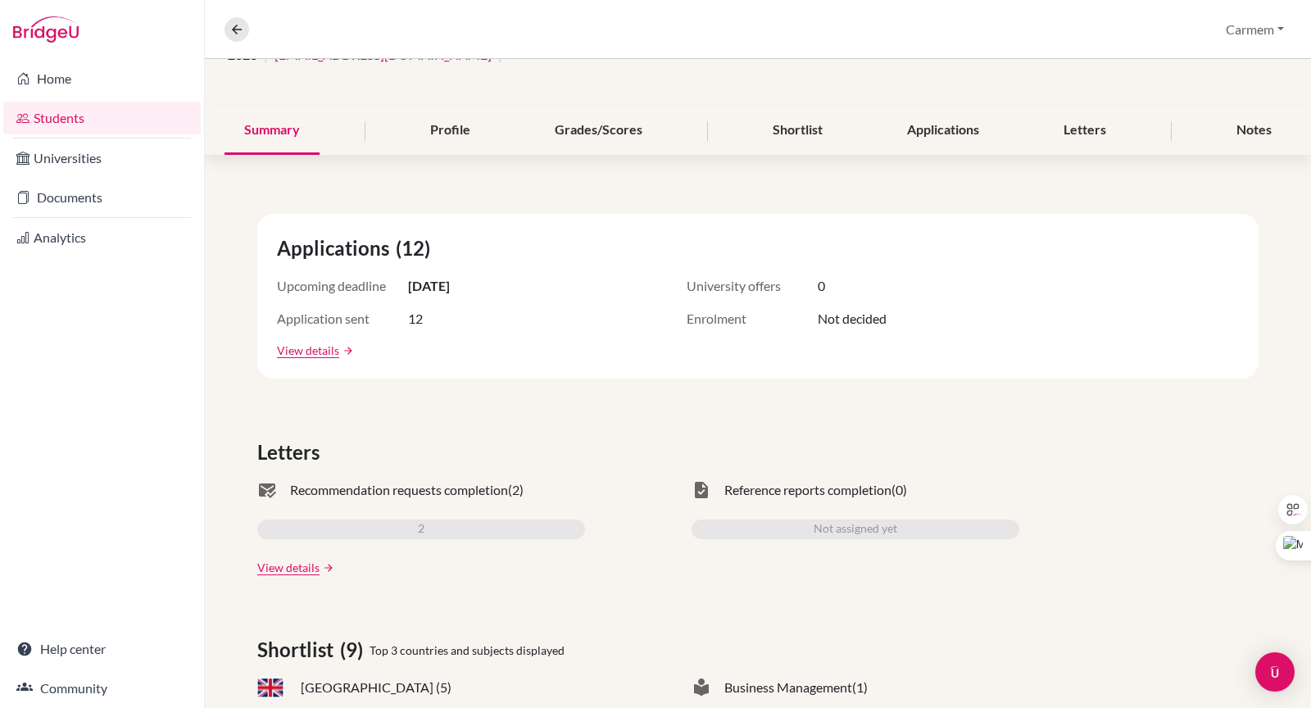
scroll to position [200, 0]
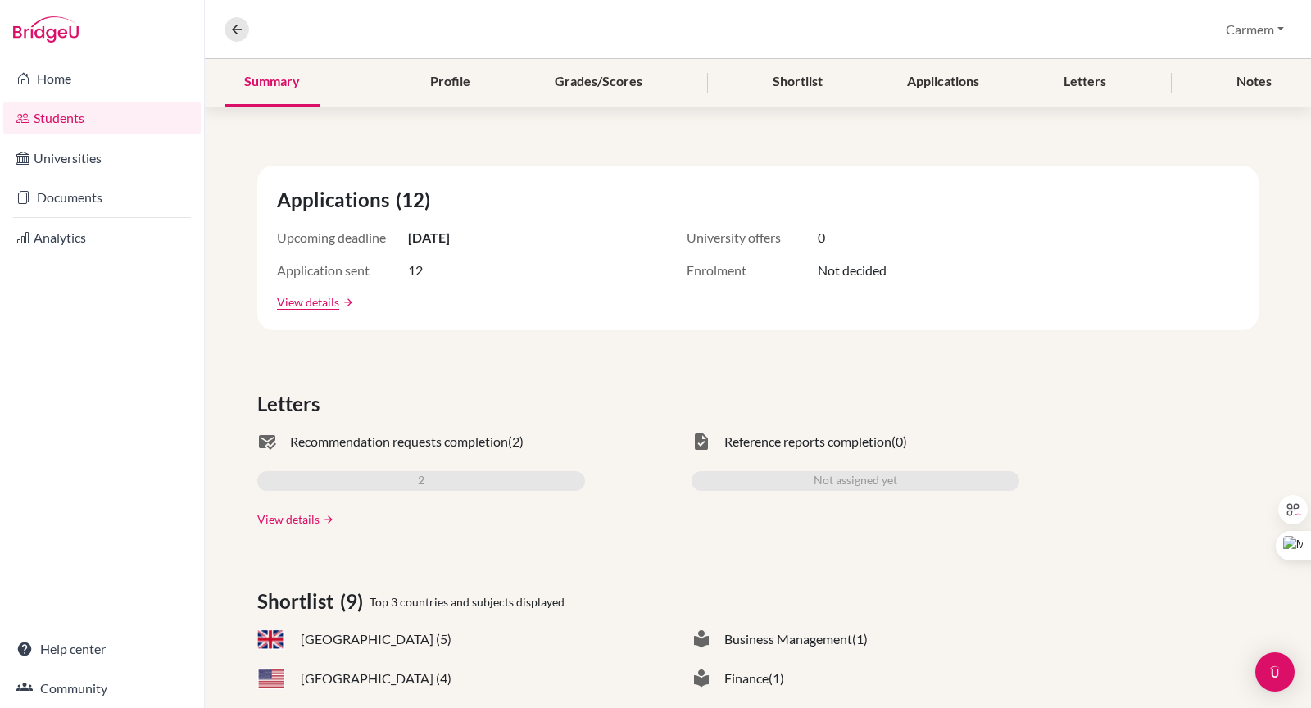
click at [276, 524] on link "View details" at bounding box center [288, 519] width 62 height 17
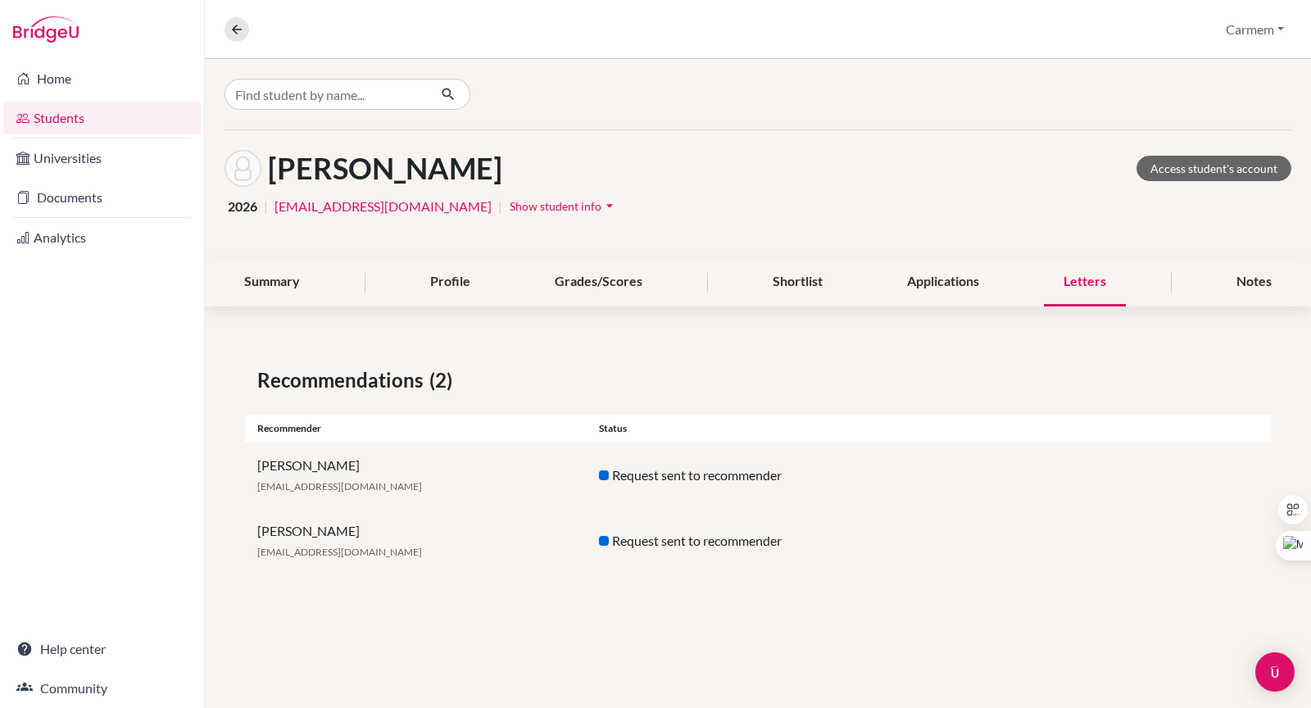
click at [105, 117] on link "Students" at bounding box center [101, 118] width 197 height 33
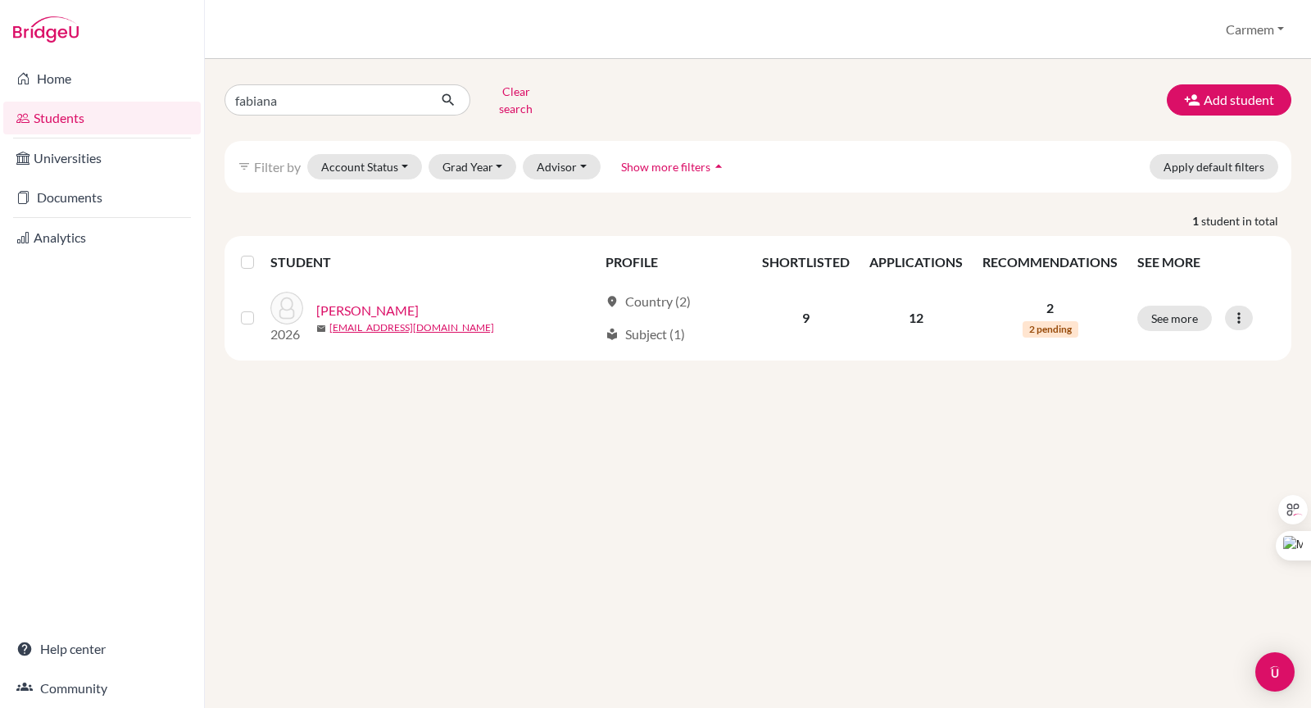
drag, startPoint x: 320, startPoint y: 98, endPoint x: 226, endPoint y: 81, distance: 95.8
click at [226, 84] on div "fabiana" at bounding box center [348, 99] width 246 height 31
type input "[PERSON_NAME]"
click button "submit" at bounding box center [448, 99] width 43 height 31
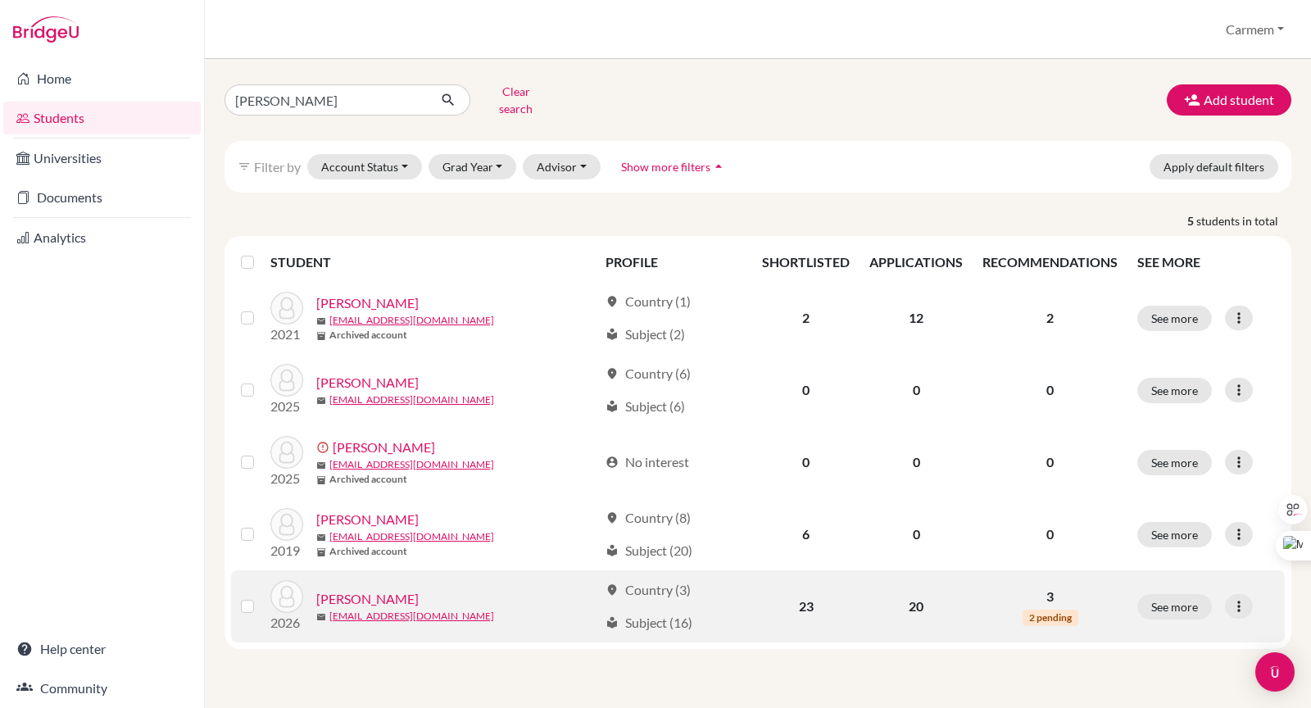
click at [386, 590] on link "Vazquez, Nicolas" at bounding box center [367, 599] width 102 height 20
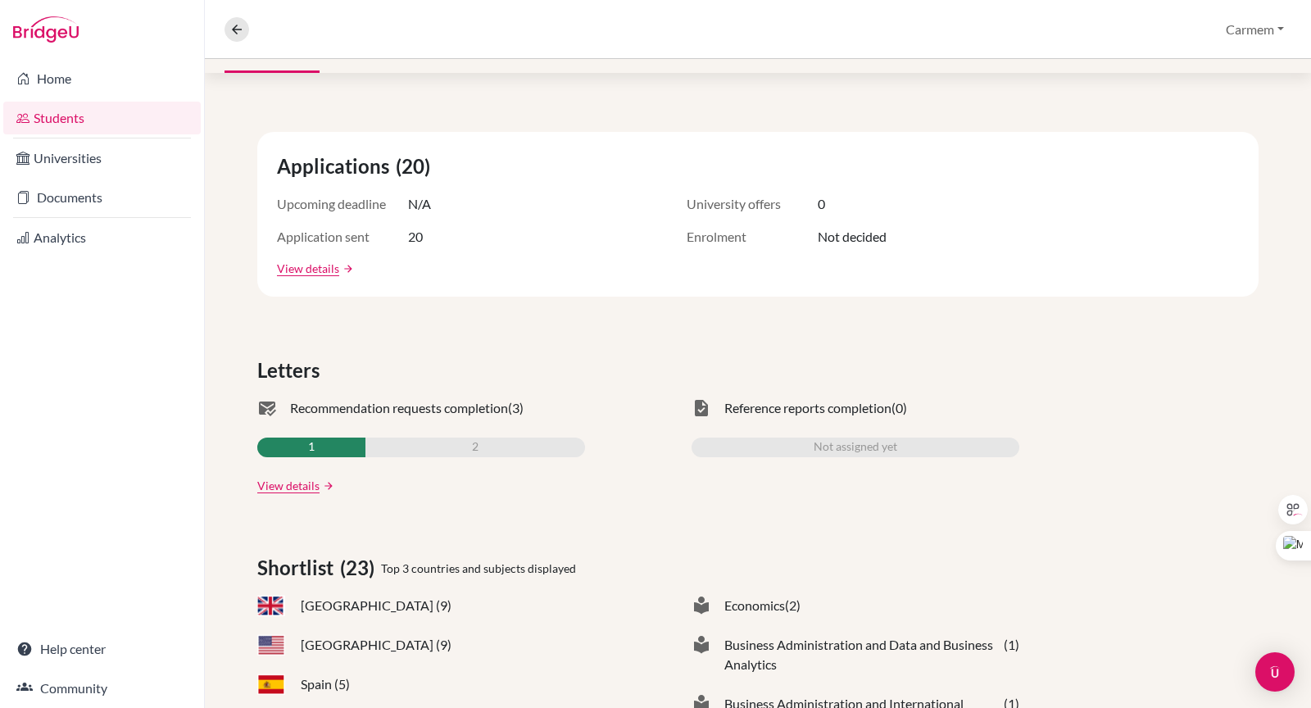
scroll to position [268, 0]
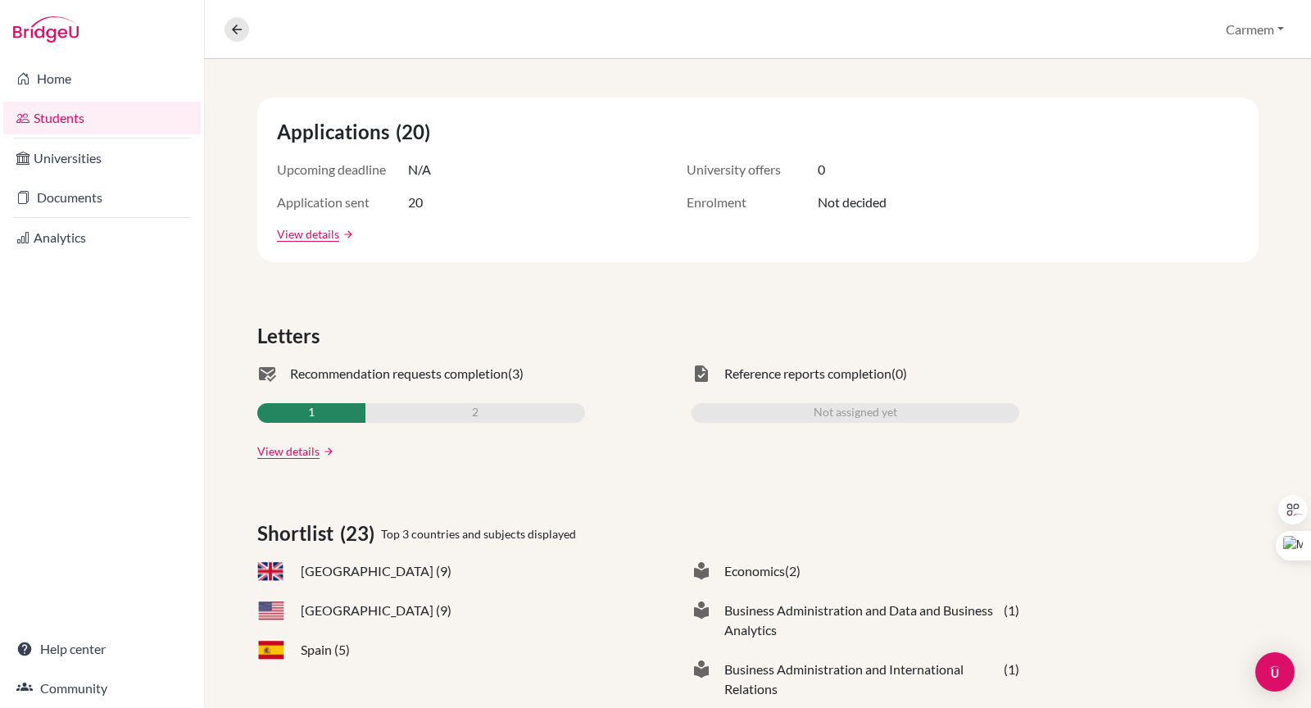
click at [301, 448] on link "View details" at bounding box center [288, 451] width 62 height 17
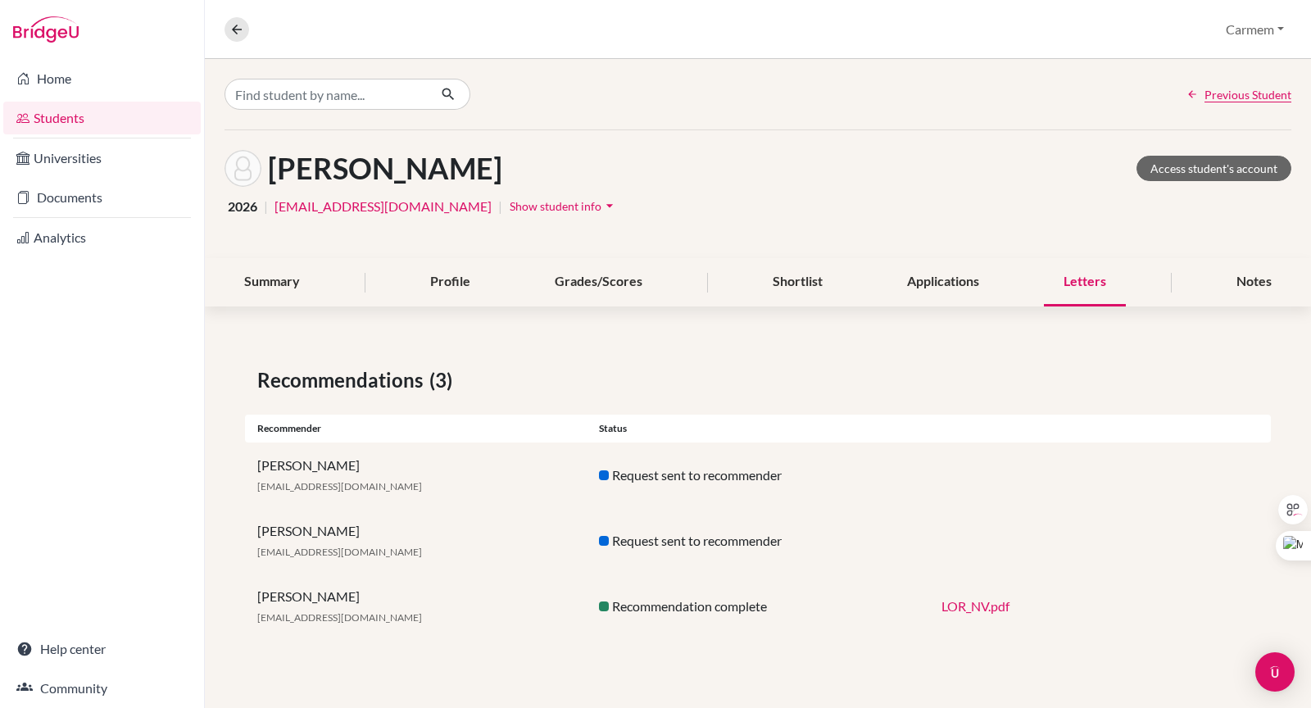
click at [325, 202] on link "26nicolasv@ecak12.com" at bounding box center [383, 207] width 217 height 20
click at [76, 193] on link "Documents" at bounding box center [101, 197] width 197 height 33
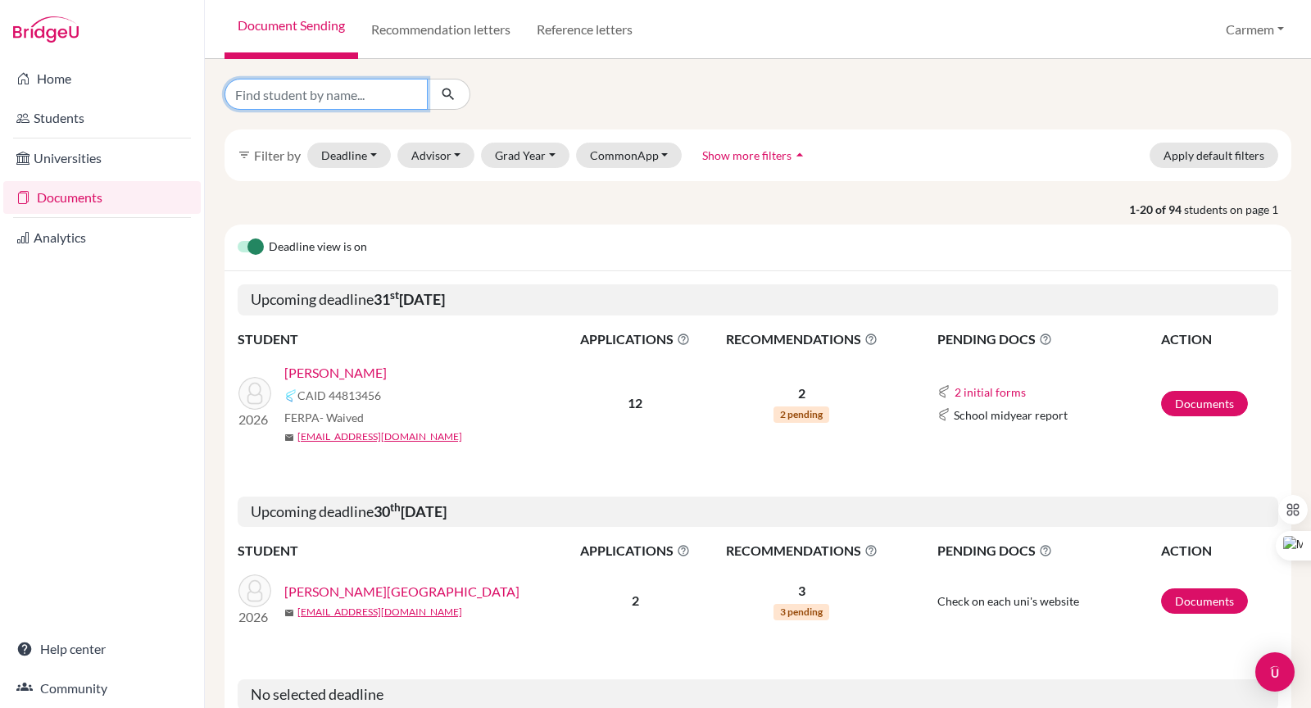
click at [293, 98] on input "Find student by name..." at bounding box center [326, 94] width 203 height 31
type input "[PERSON_NAME]"
click button "submit" at bounding box center [448, 94] width 43 height 31
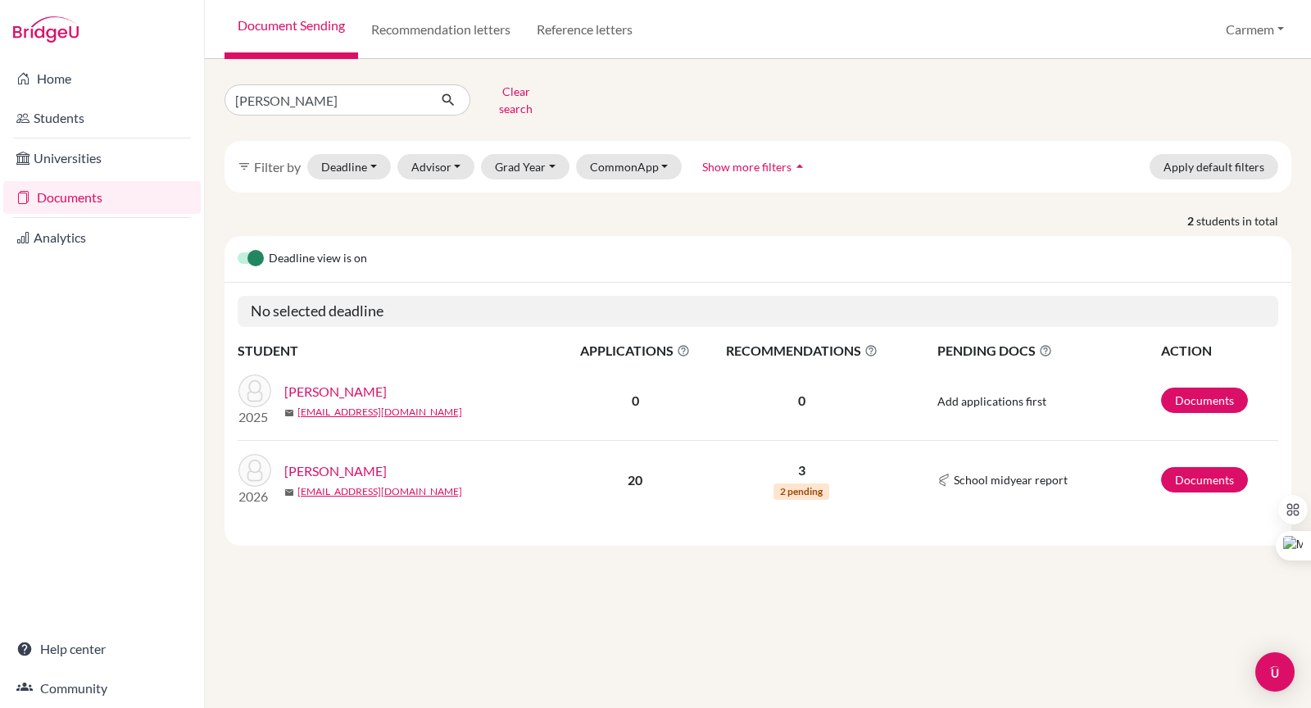
click at [352, 461] on link "[PERSON_NAME]" at bounding box center [335, 471] width 102 height 20
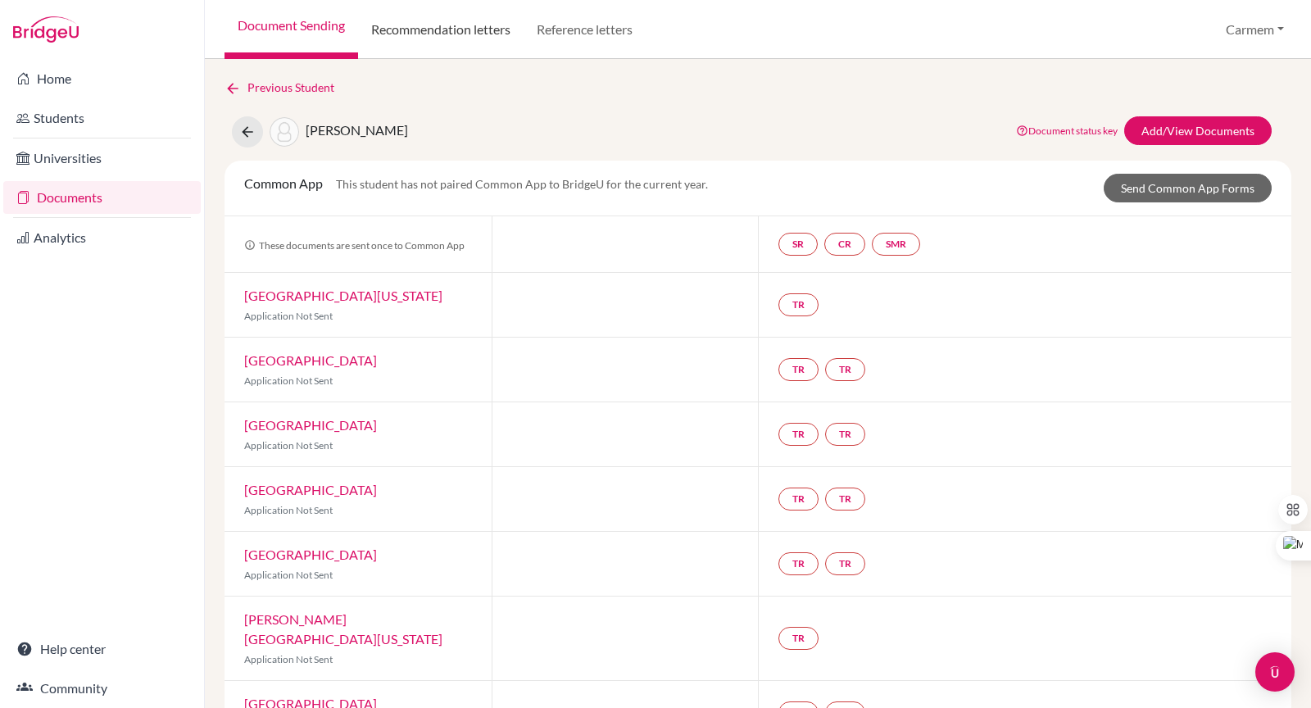
click at [429, 30] on link "Recommendation letters" at bounding box center [441, 29] width 166 height 59
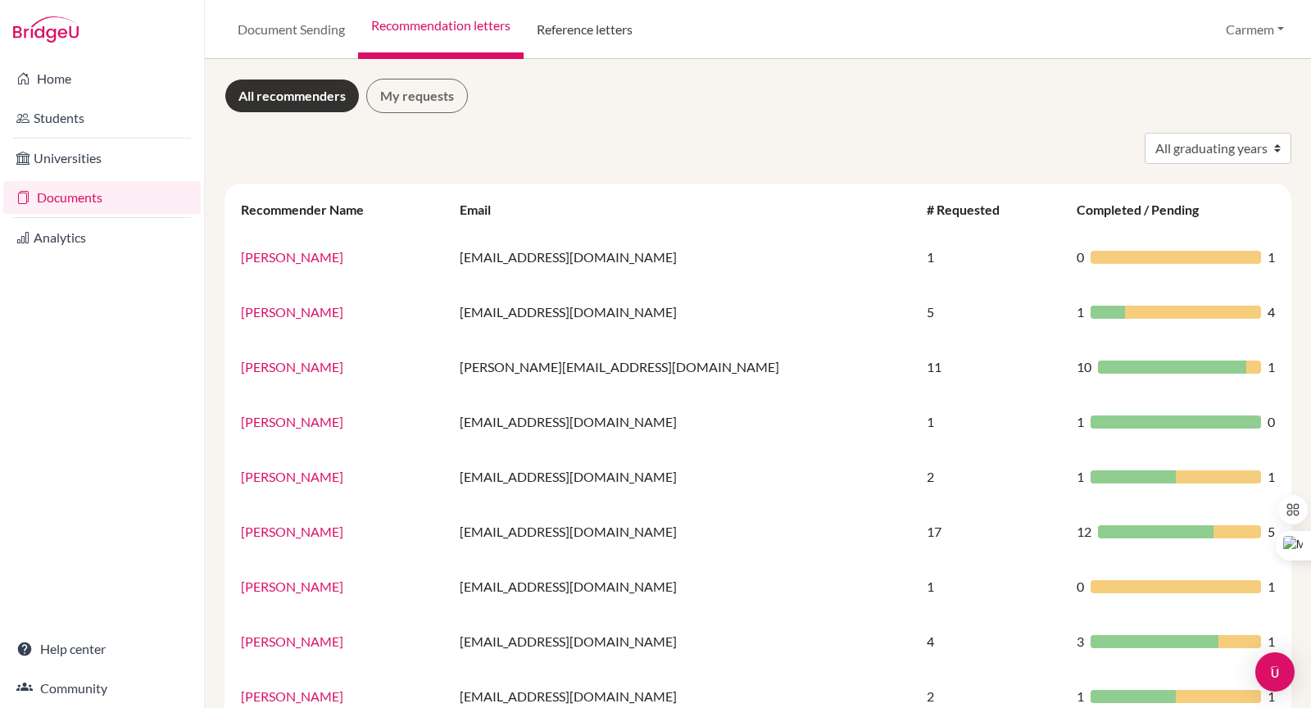
click at [565, 36] on link "Reference letters" at bounding box center [585, 29] width 122 height 59
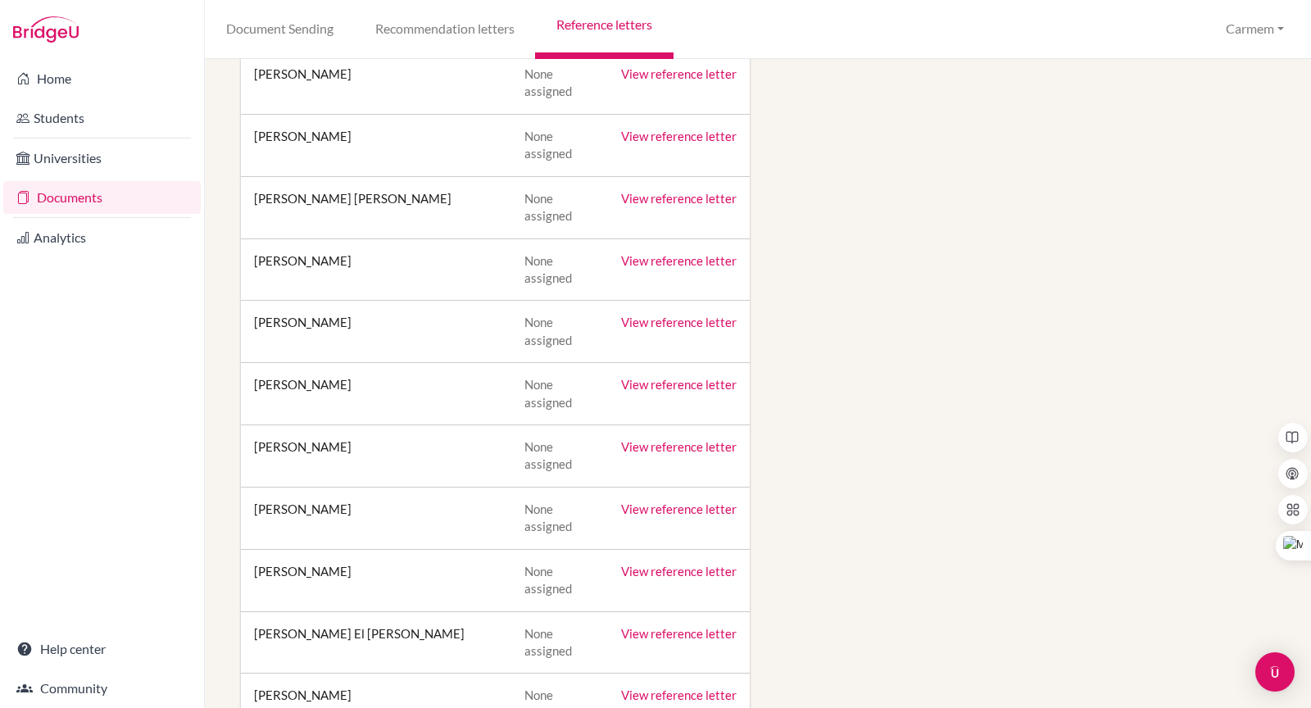
scroll to position [1716, 0]
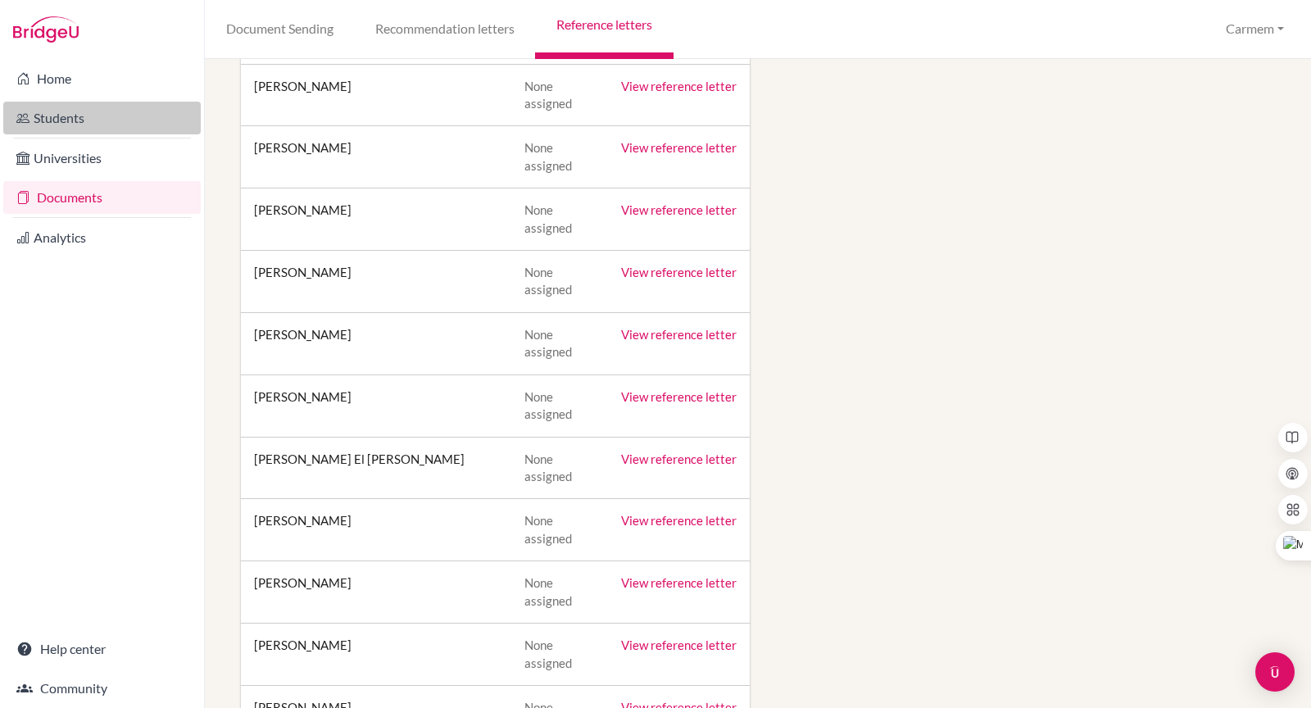
click at [57, 120] on link "Students" at bounding box center [101, 118] width 197 height 33
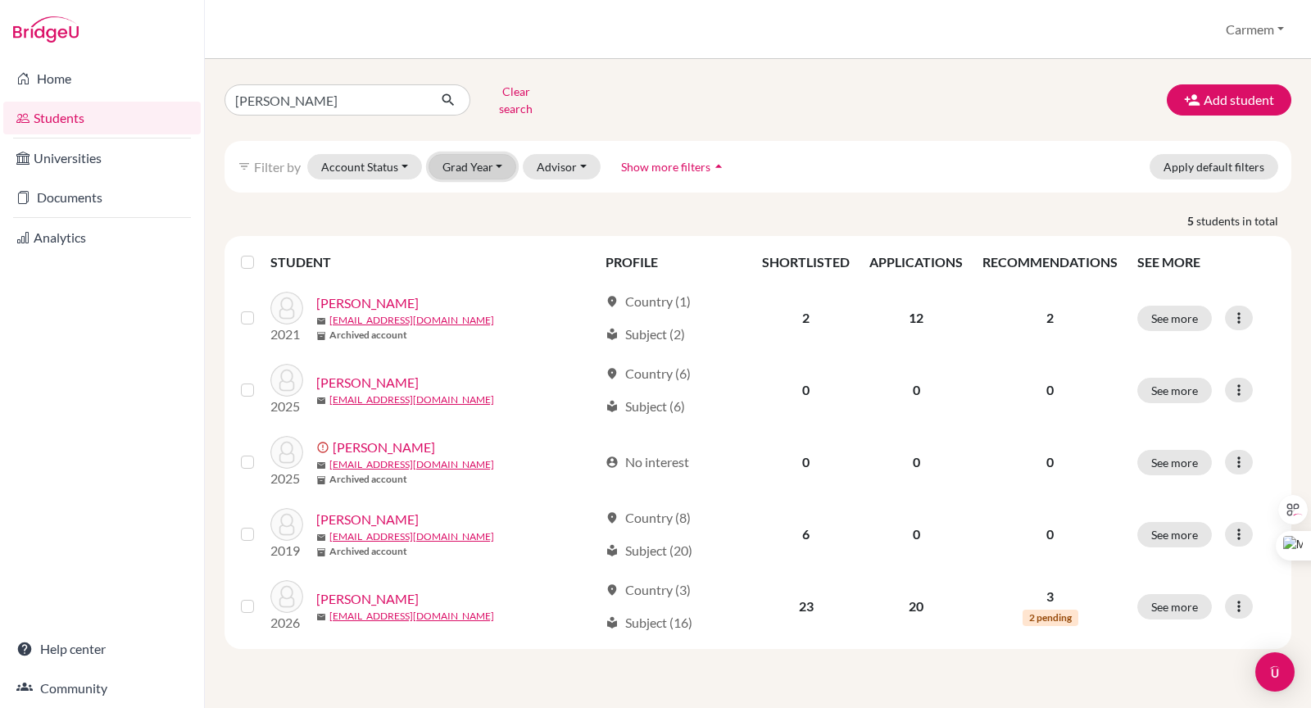
click at [470, 154] on button "Grad Year" at bounding box center [473, 166] width 89 height 25
click at [467, 218] on span "2026" at bounding box center [464, 228] width 30 height 20
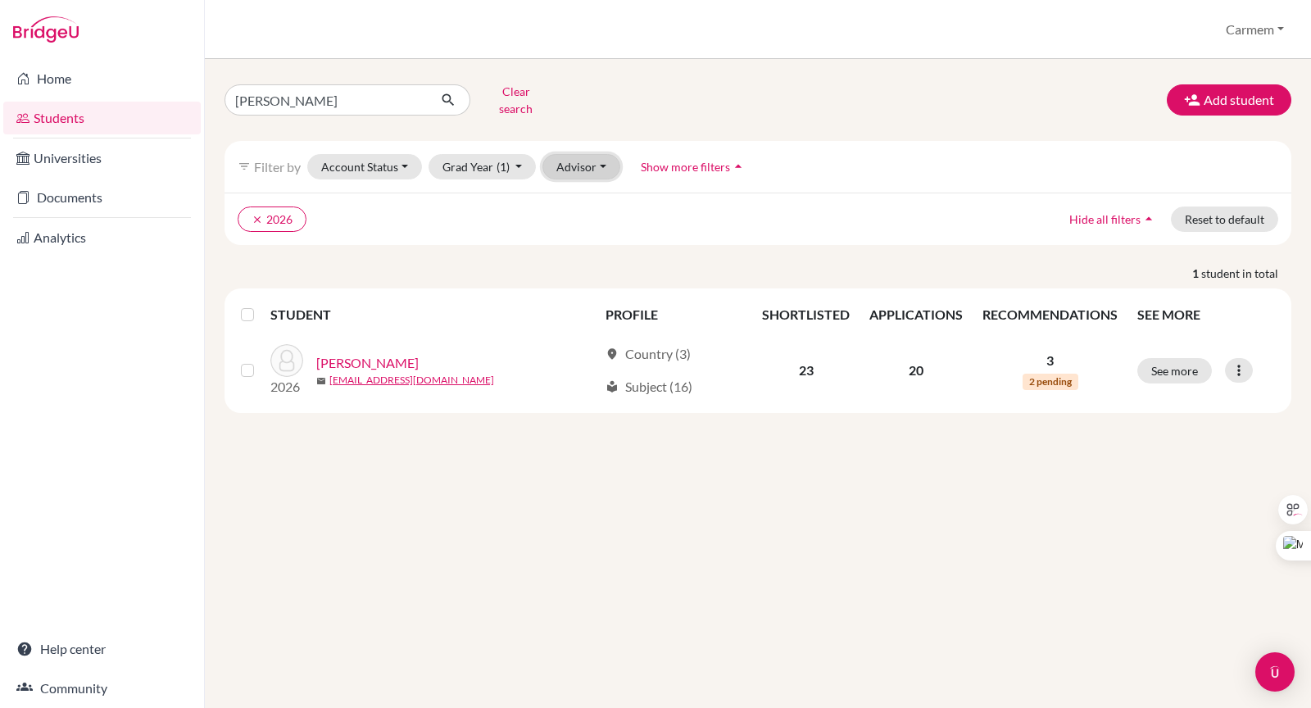
click at [579, 156] on button "Advisor" at bounding box center [581, 166] width 78 height 25
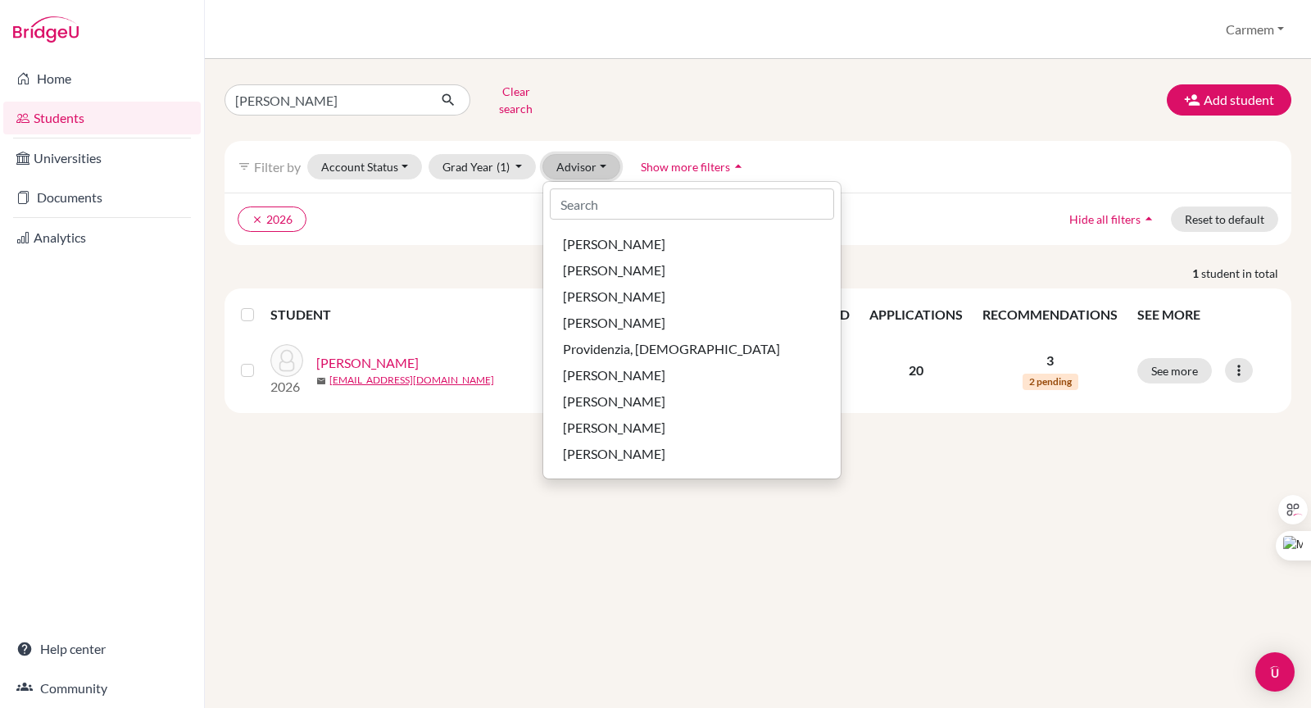
scroll to position [278, 0]
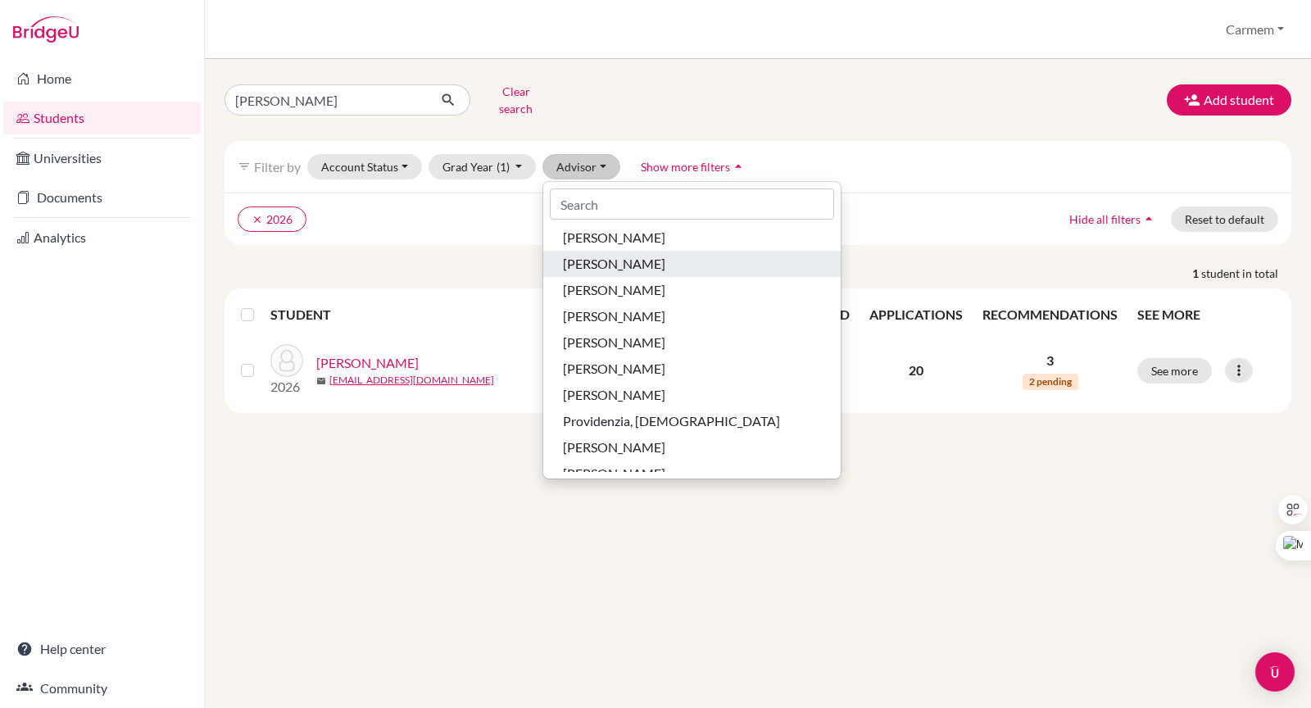
click at [629, 254] on span "[PERSON_NAME]" at bounding box center [614, 264] width 102 height 20
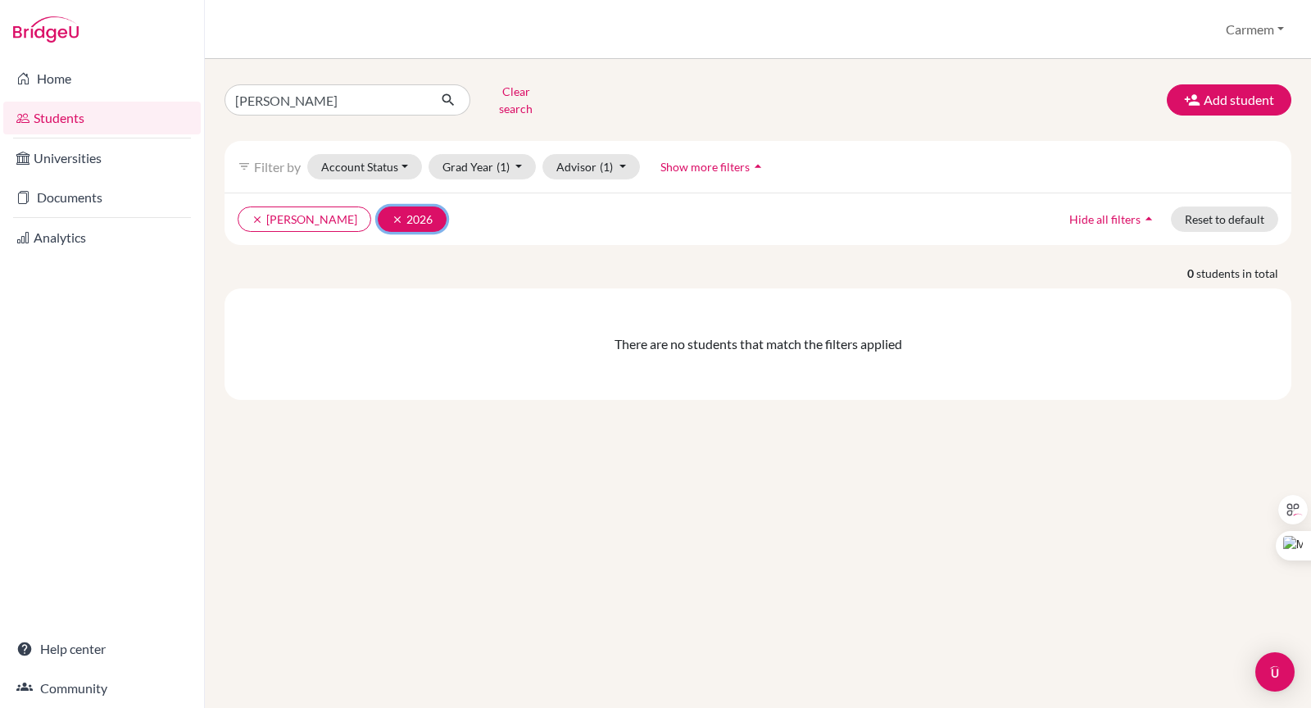
click at [378, 207] on button "clear 2026" at bounding box center [412, 219] width 69 height 25
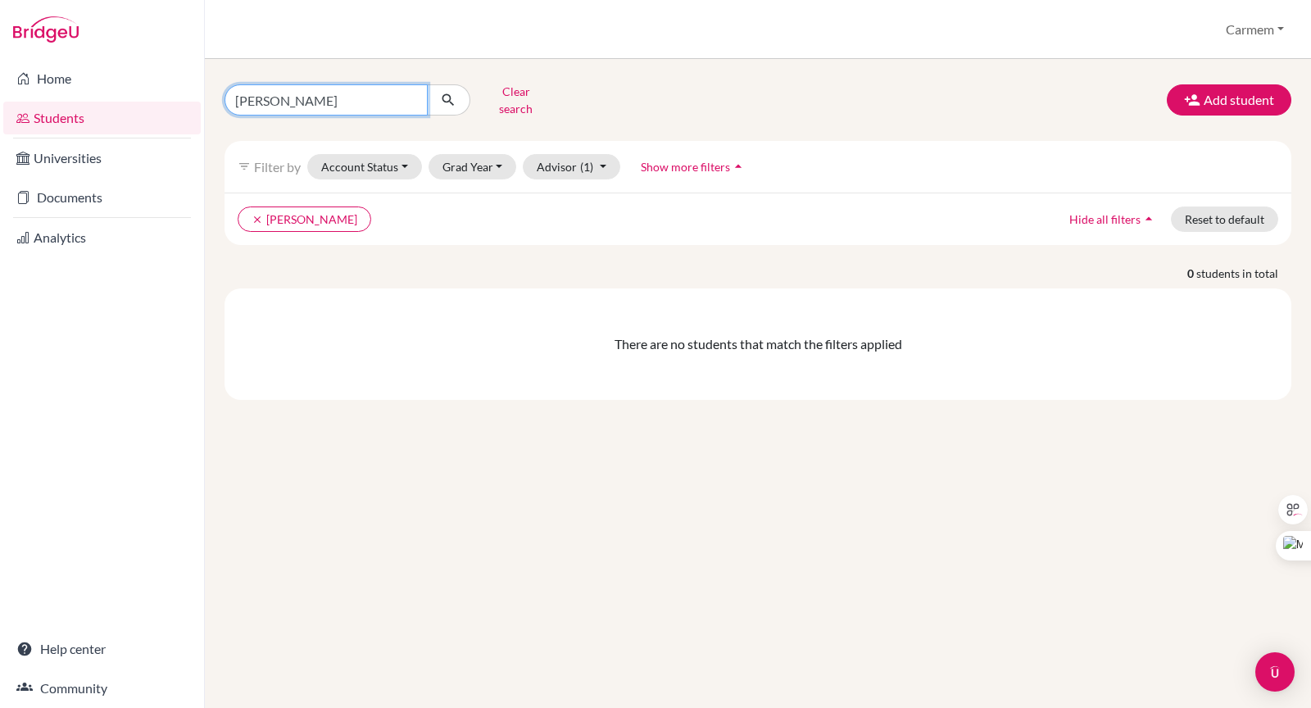
click at [410, 102] on input "[PERSON_NAME]" at bounding box center [326, 99] width 203 height 31
click at [299, 97] on input "[PERSON_NAME]" at bounding box center [326, 99] width 203 height 31
click at [412, 92] on input "[PERSON_NAME]" at bounding box center [326, 99] width 203 height 31
click at [688, 105] on div "Clear search Add student" at bounding box center [758, 100] width 1092 height 43
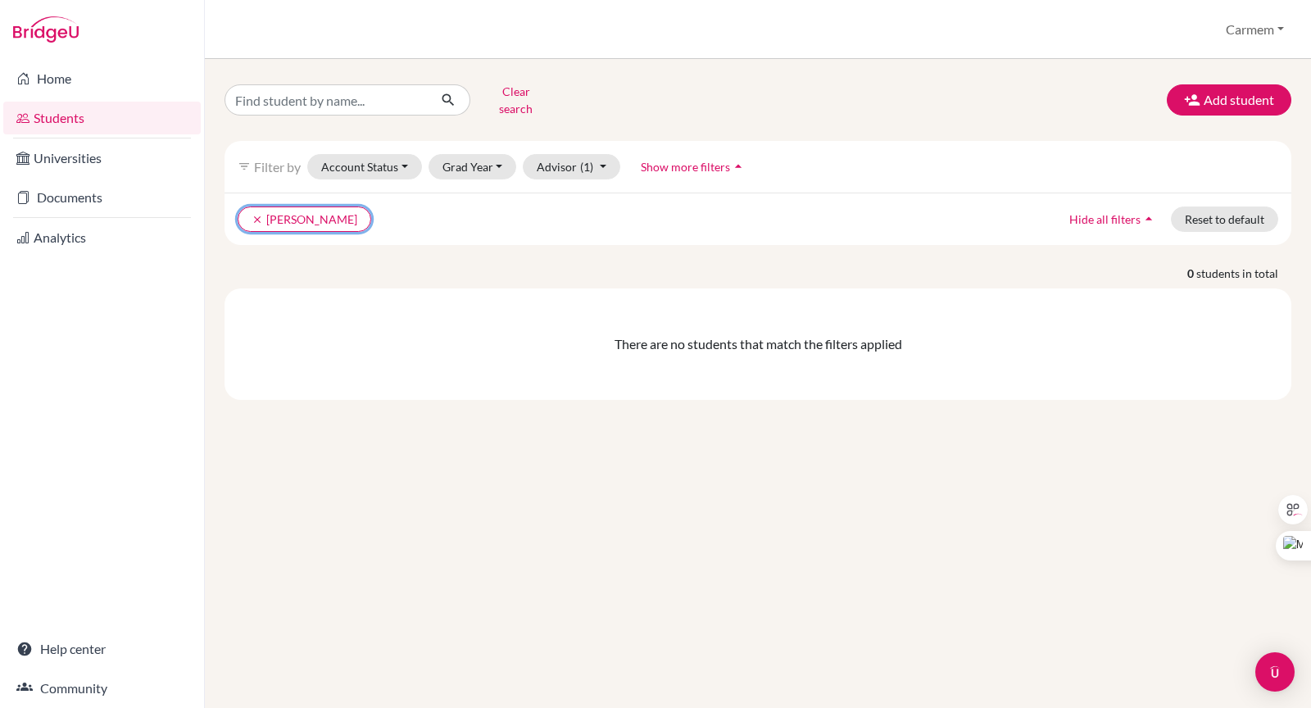
click at [277, 207] on button "clear Lafee, Eugenia" at bounding box center [305, 219] width 134 height 25
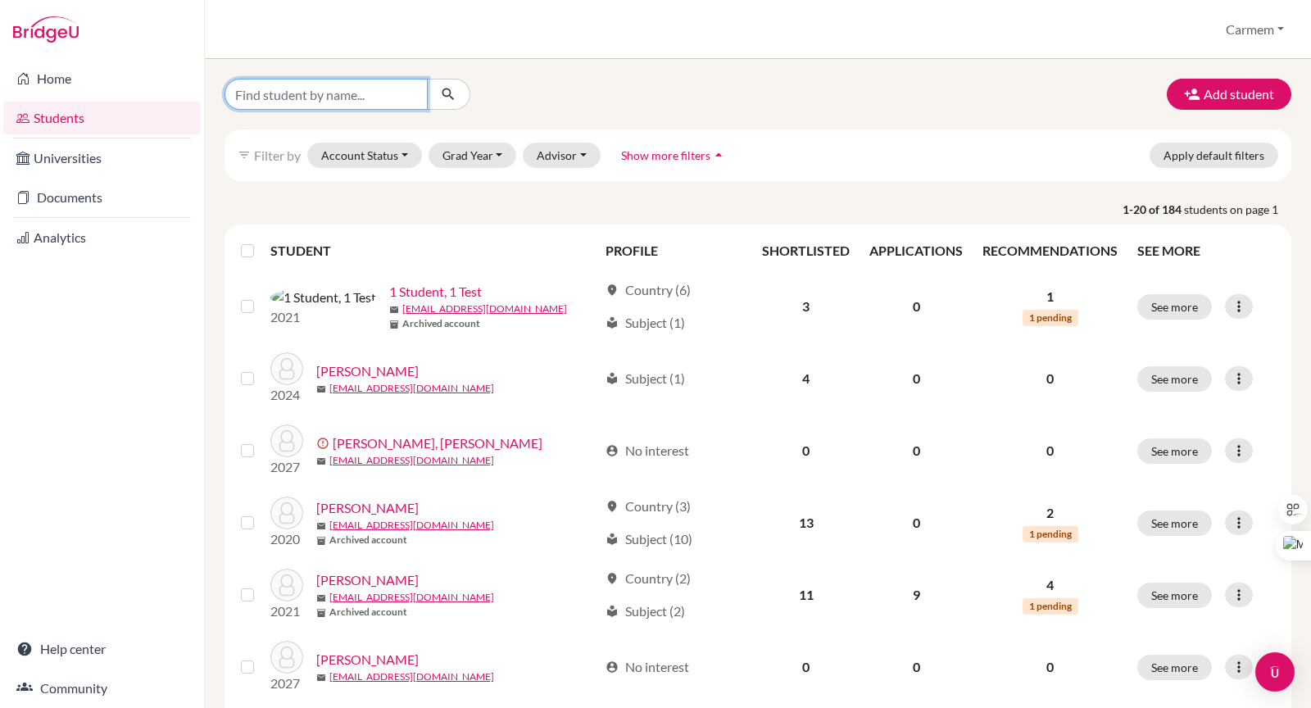
click at [351, 93] on input "Find student by name..." at bounding box center [326, 94] width 203 height 31
type input "2026"
click button "submit" at bounding box center [448, 94] width 43 height 31
